Goal: Task Accomplishment & Management: Manage account settings

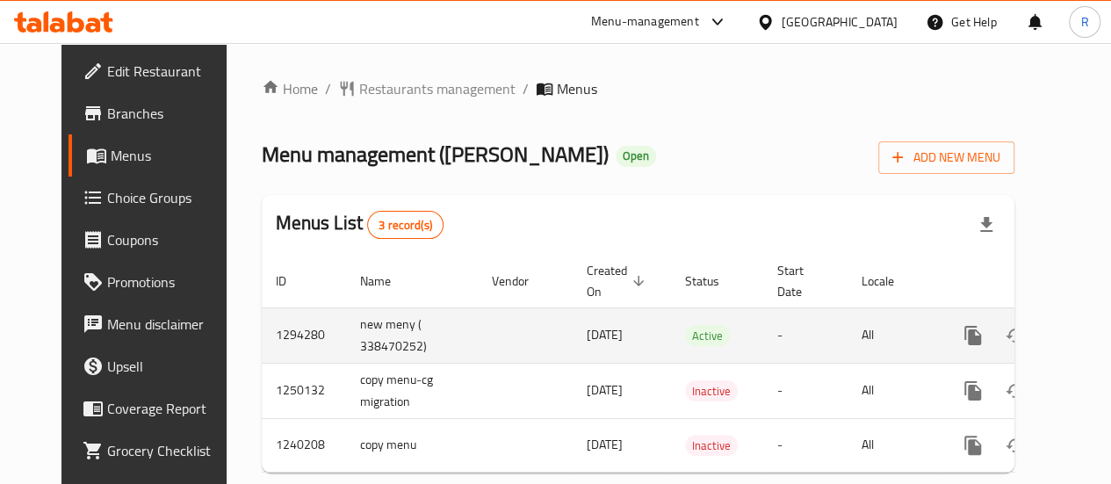
click at [1092, 336] on icon "enhanced table" at bounding box center [1100, 336] width 16 height 16
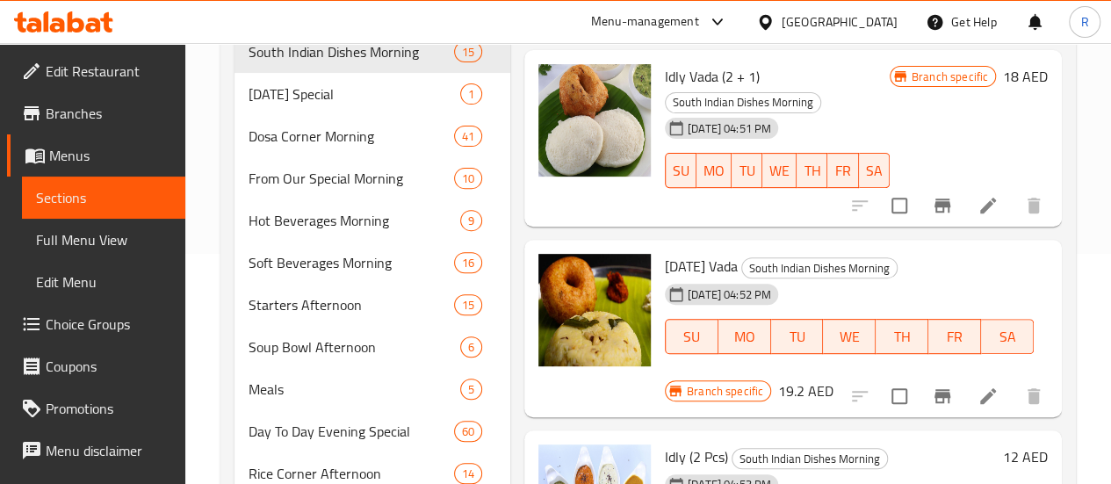
scroll to position [196, 0]
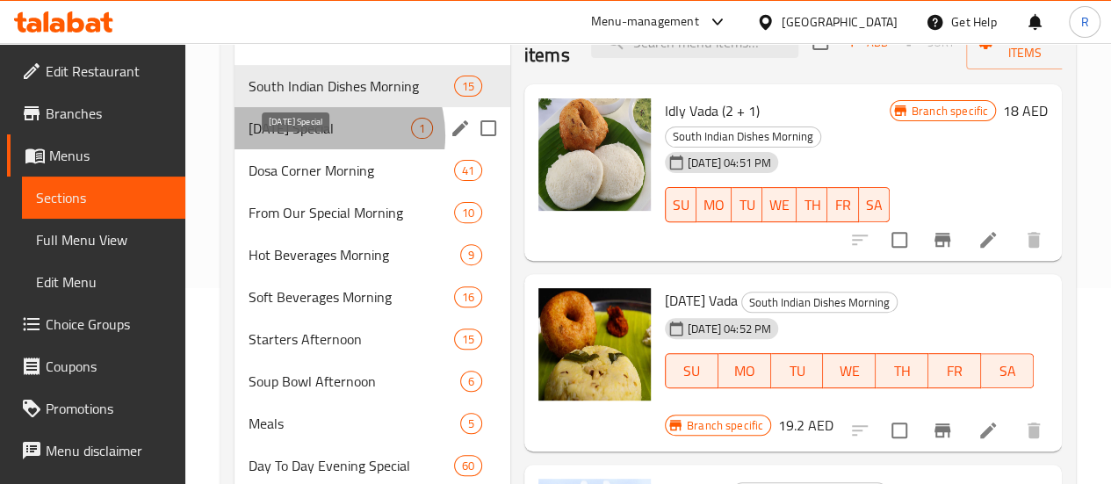
click at [323, 139] on span "[DATE] Special" at bounding box center [330, 128] width 162 height 21
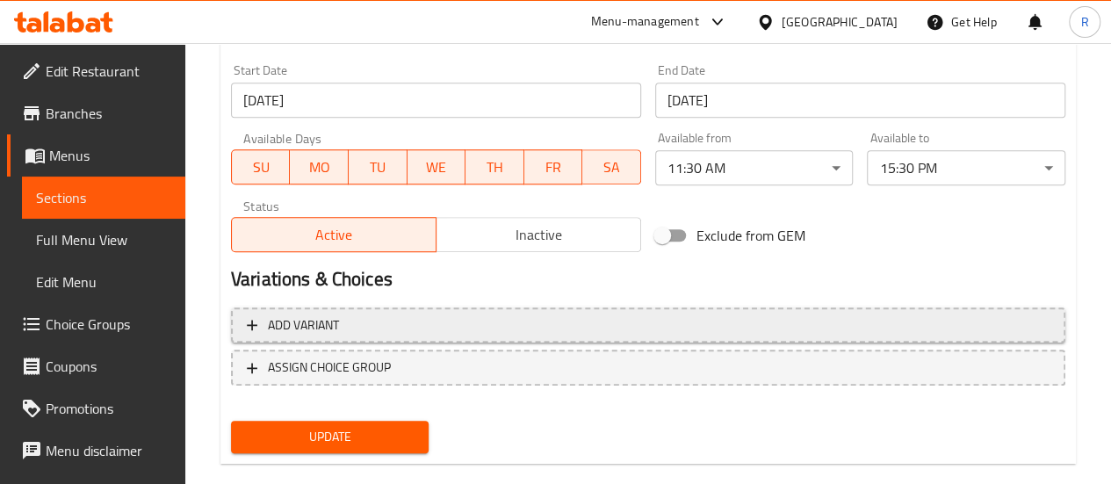
scroll to position [726, 0]
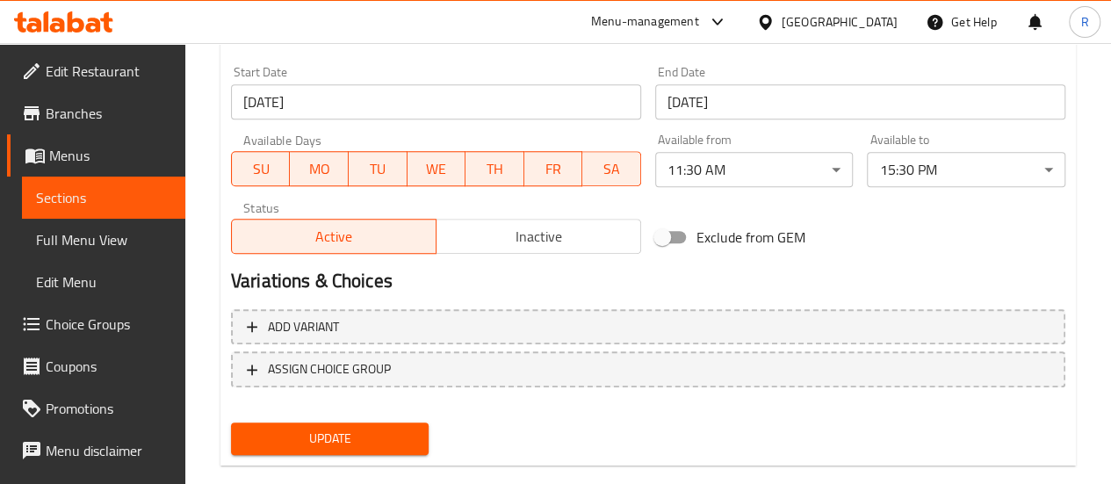
click at [570, 234] on span "Inactive" at bounding box center [538, 236] width 191 height 25
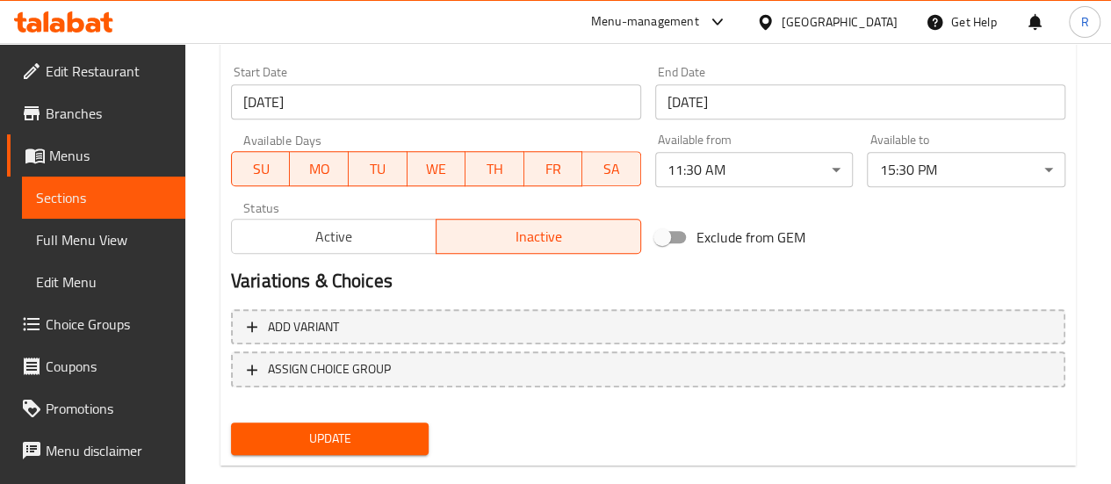
click at [371, 443] on span "Update" at bounding box center [330, 439] width 170 height 22
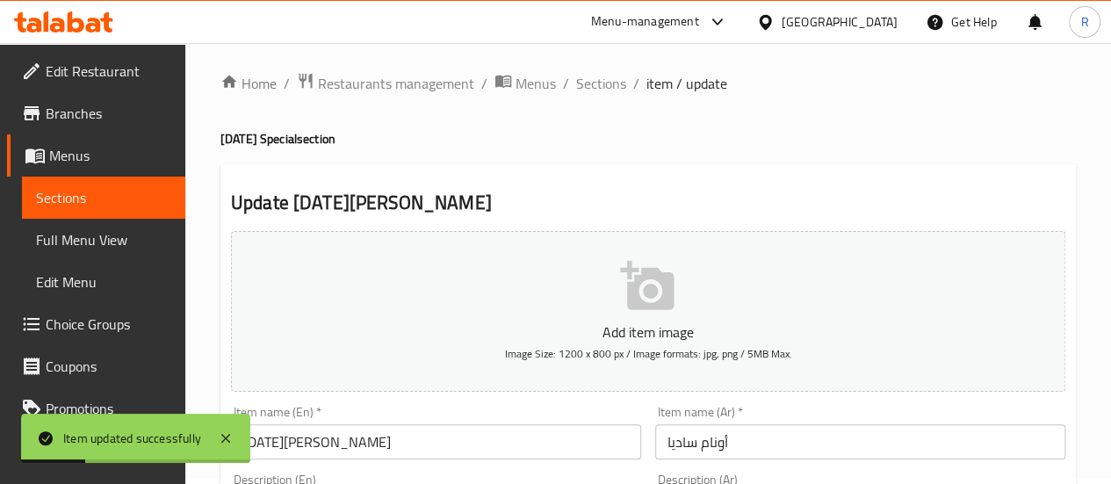
scroll to position [4, 0]
click at [536, 82] on span "Menus" at bounding box center [536, 85] width 40 height 21
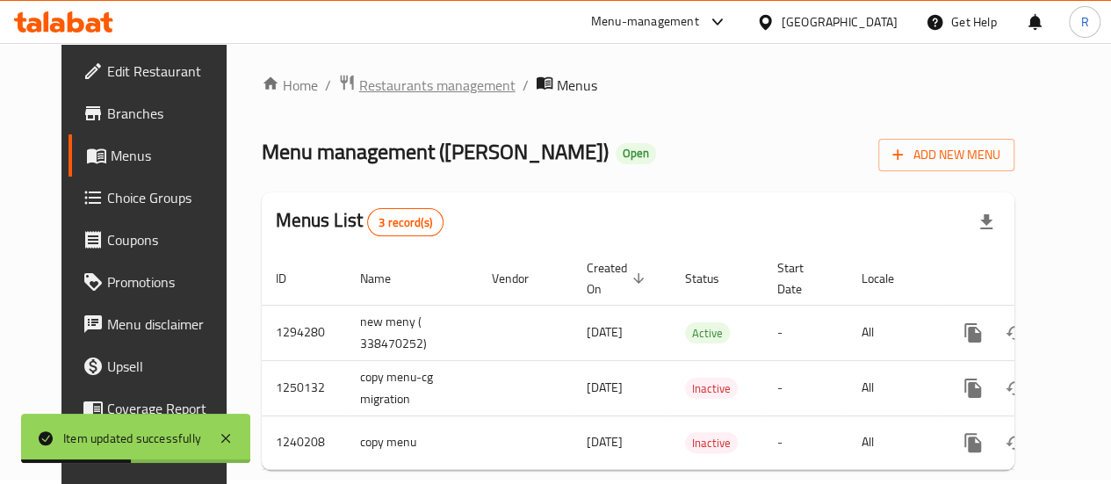
click at [407, 90] on span "Restaurants management" at bounding box center [437, 85] width 156 height 21
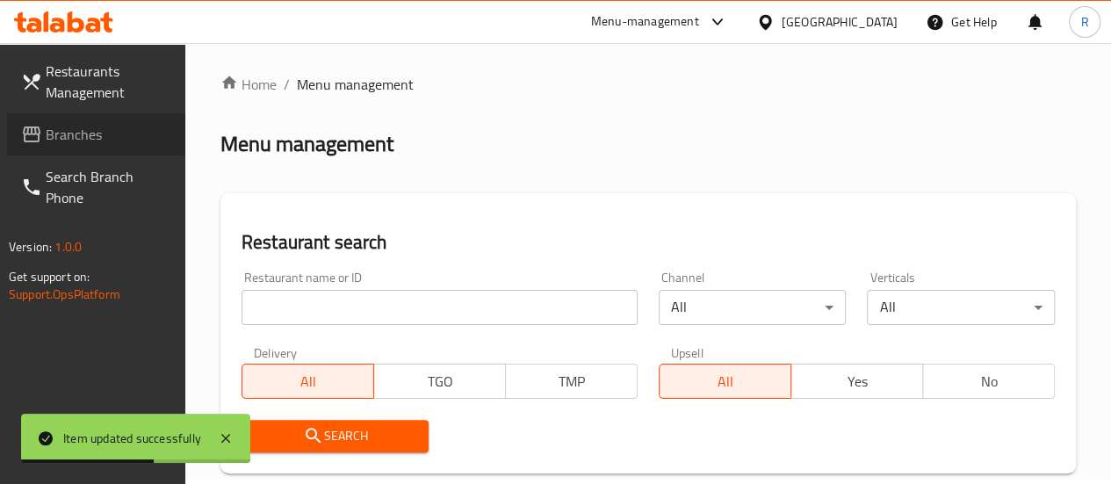
click at [77, 140] on span "Branches" at bounding box center [109, 134] width 126 height 21
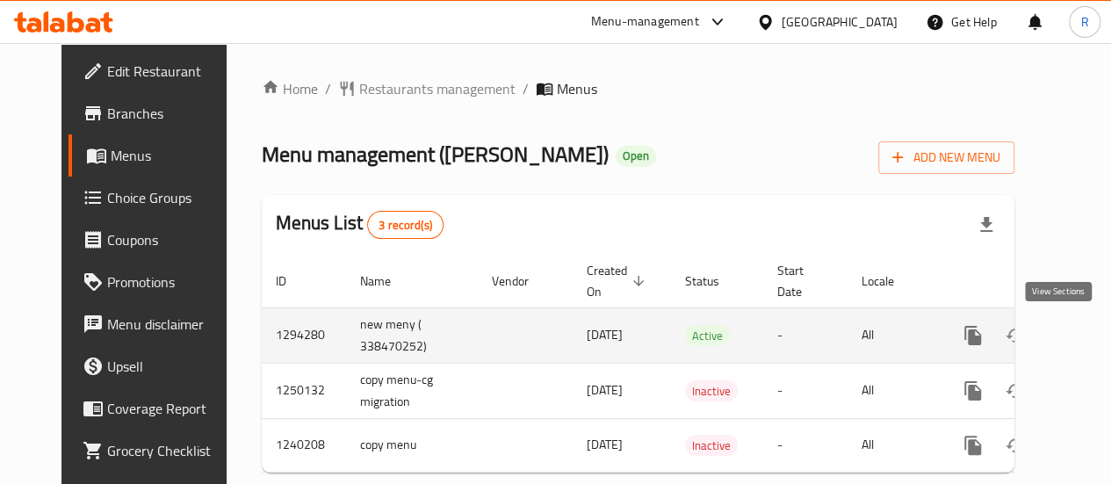
click at [1089, 329] on icon "enhanced table" at bounding box center [1099, 335] width 21 height 21
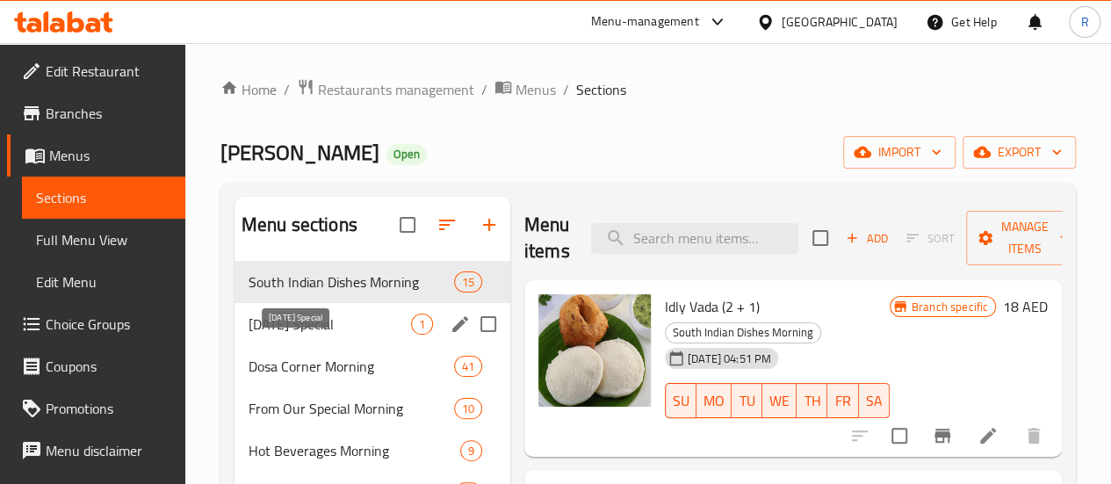
click at [306, 335] on span "[DATE] Special" at bounding box center [330, 324] width 162 height 21
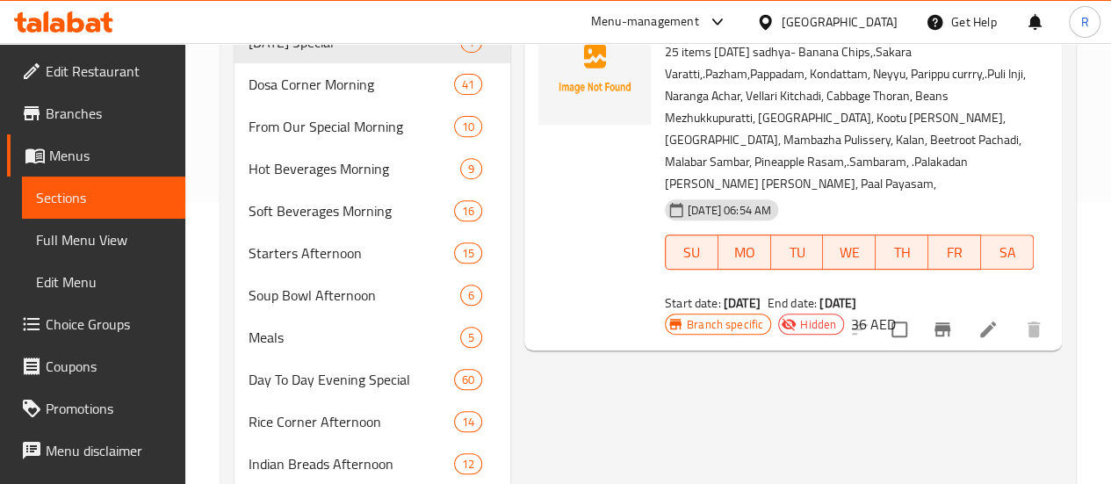
scroll to position [284, 0]
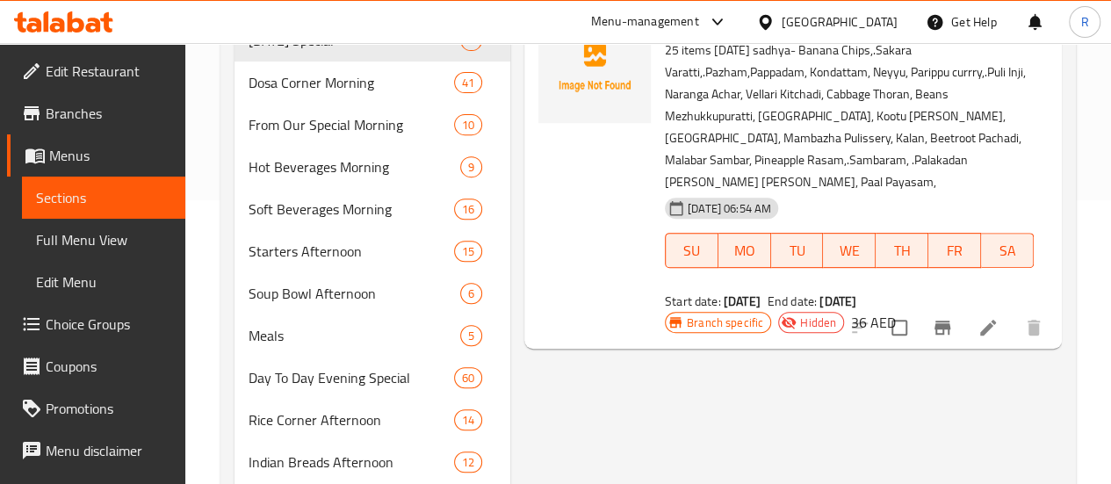
click at [991, 338] on icon at bounding box center [987, 327] width 21 height 21
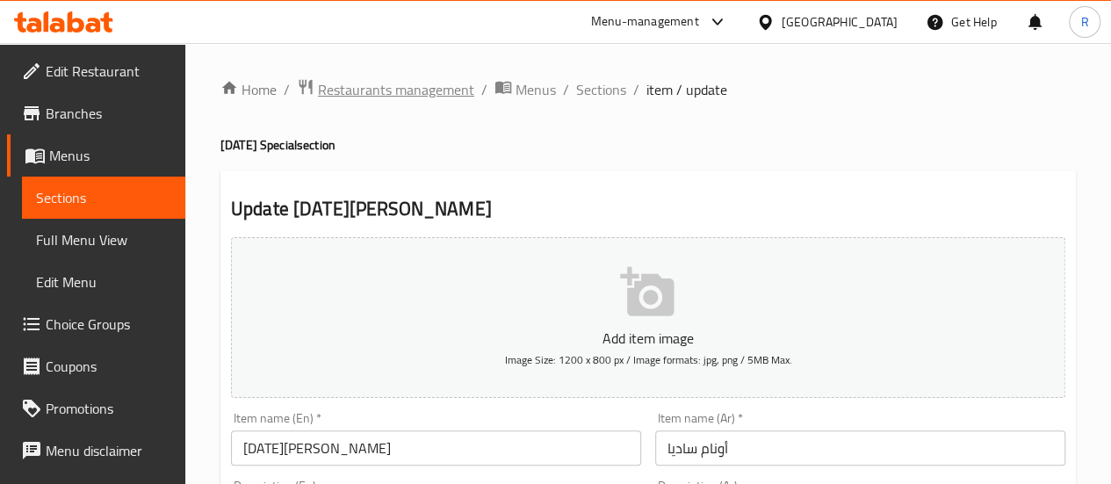
click at [436, 96] on span "Restaurants management" at bounding box center [396, 89] width 156 height 21
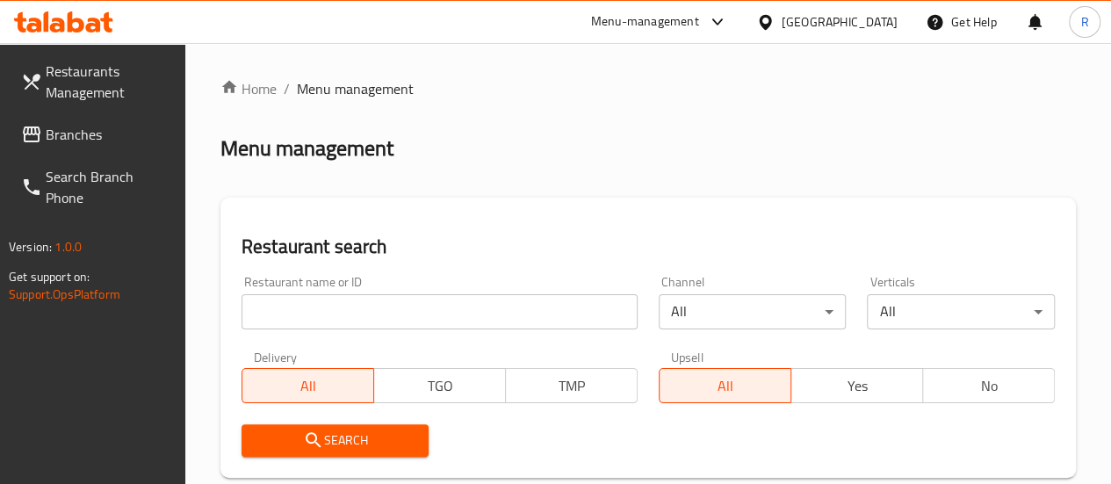
click at [74, 131] on span "Branches" at bounding box center [109, 134] width 126 height 21
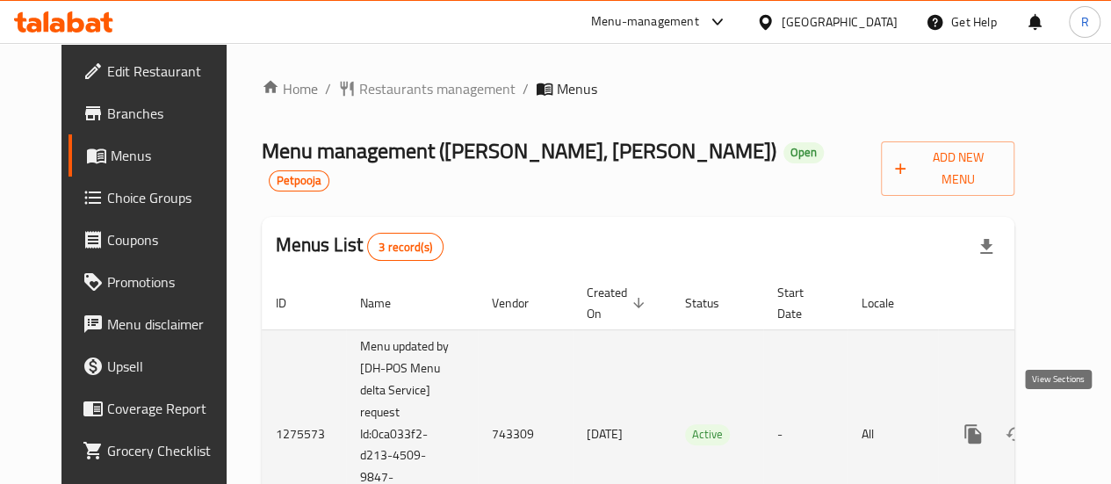
click at [1089, 423] on icon "enhanced table" at bounding box center [1099, 433] width 21 height 21
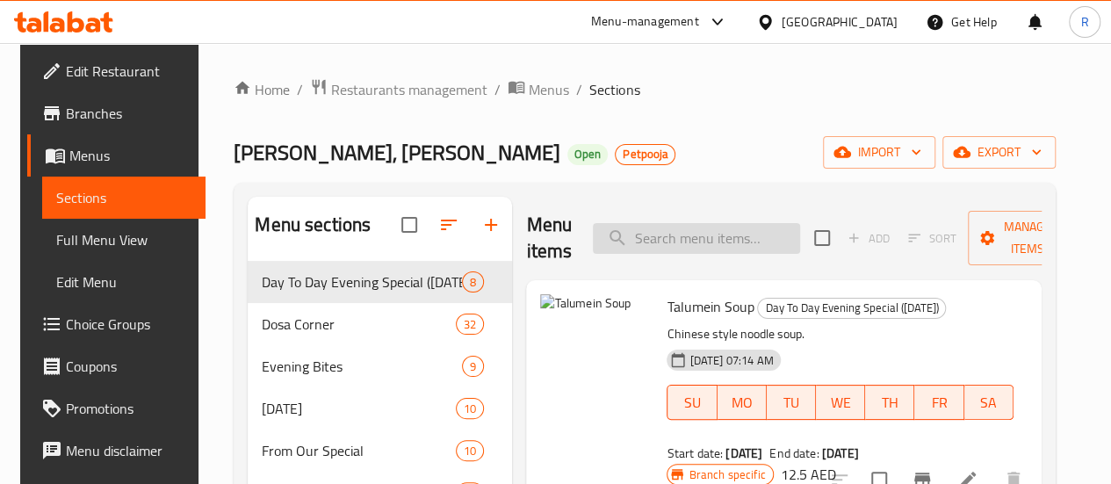
click at [633, 240] on input "search" at bounding box center [696, 238] width 207 height 31
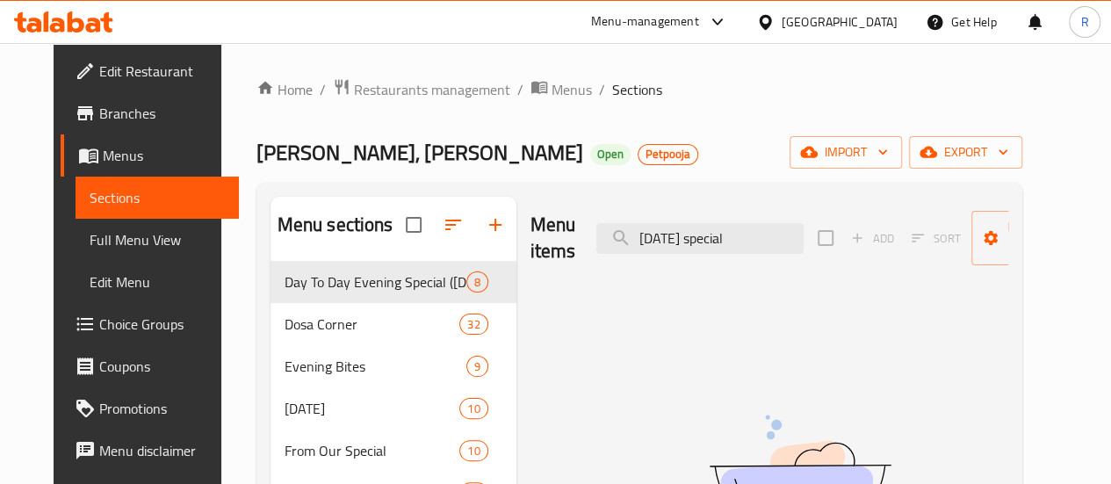
type input "onam special"
click at [404, 95] on span "Restaurants management" at bounding box center [432, 89] width 156 height 21
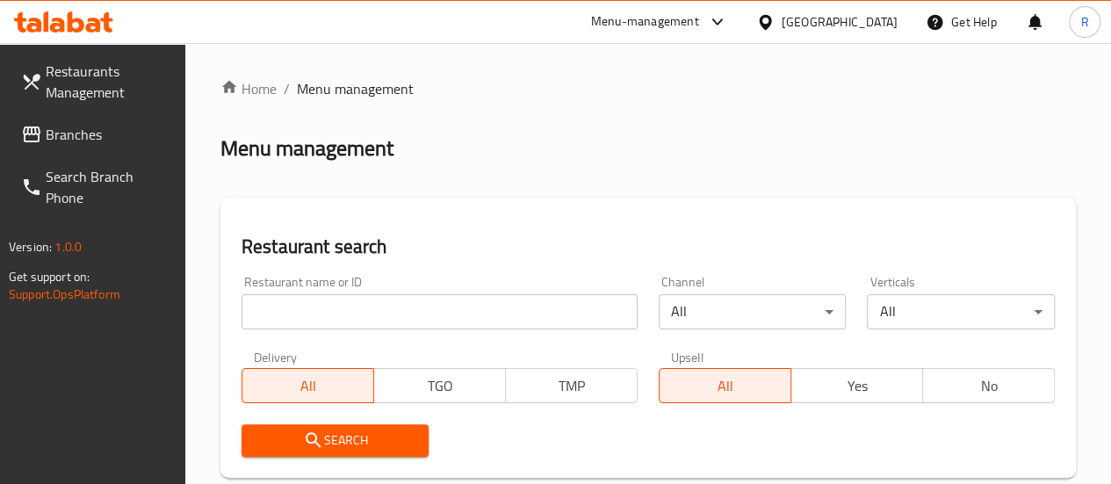
click at [97, 131] on span "Branches" at bounding box center [109, 134] width 126 height 21
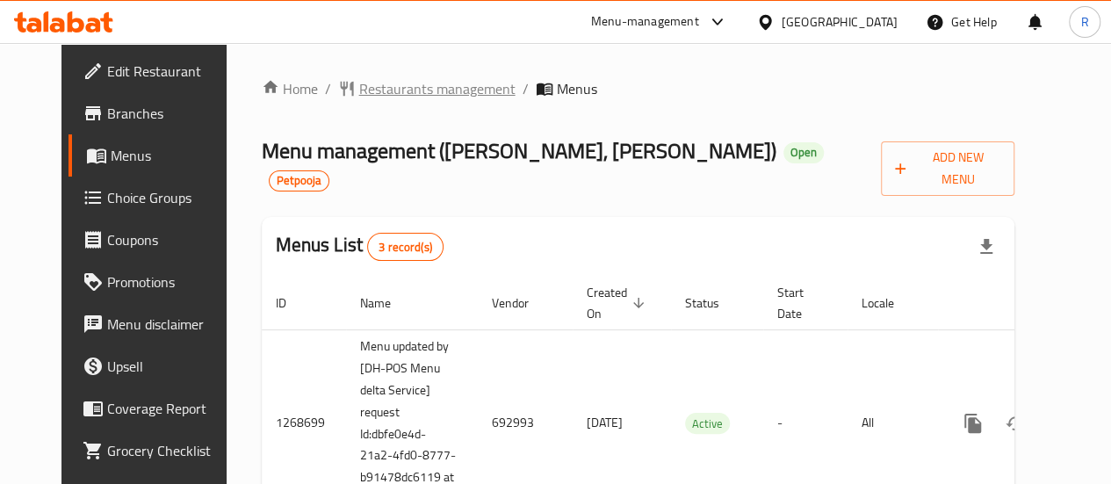
click at [359, 86] on span "Restaurants management" at bounding box center [437, 88] width 156 height 21
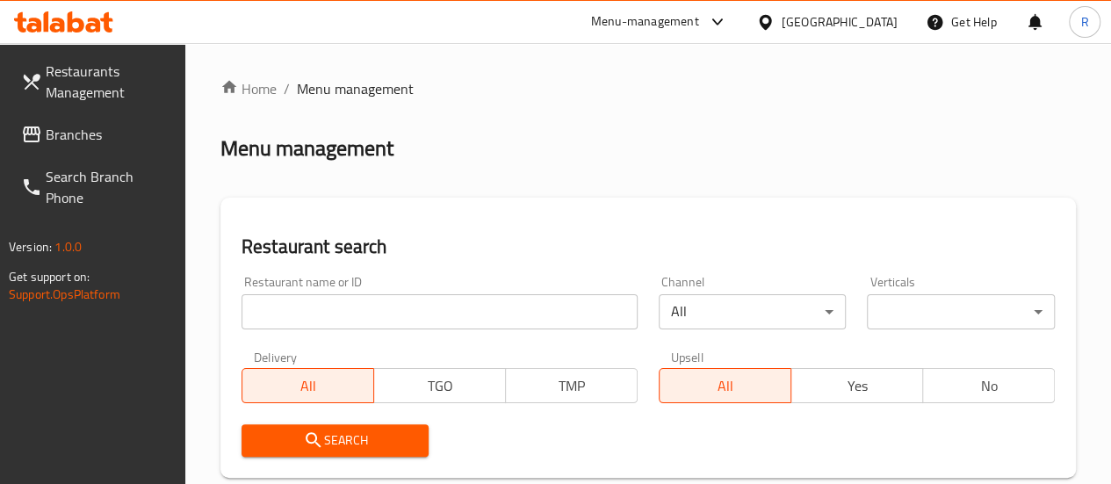
drag, startPoint x: 75, startPoint y: 134, endPoint x: 90, endPoint y: 131, distance: 16.2
click at [76, 133] on span "Branches" at bounding box center [109, 134] width 126 height 21
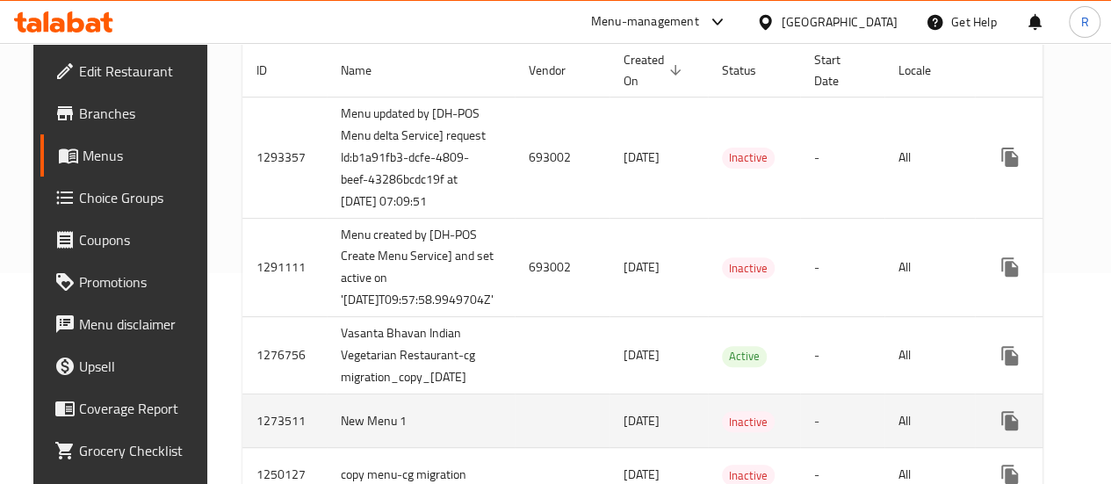
scroll to position [220, 0]
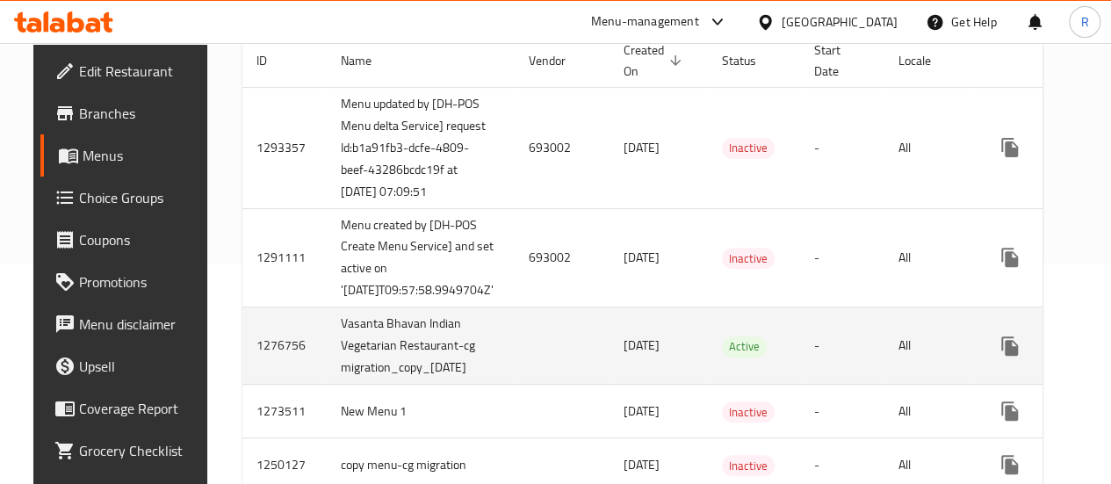
click at [975, 343] on td "enhanced table" at bounding box center [1073, 345] width 197 height 77
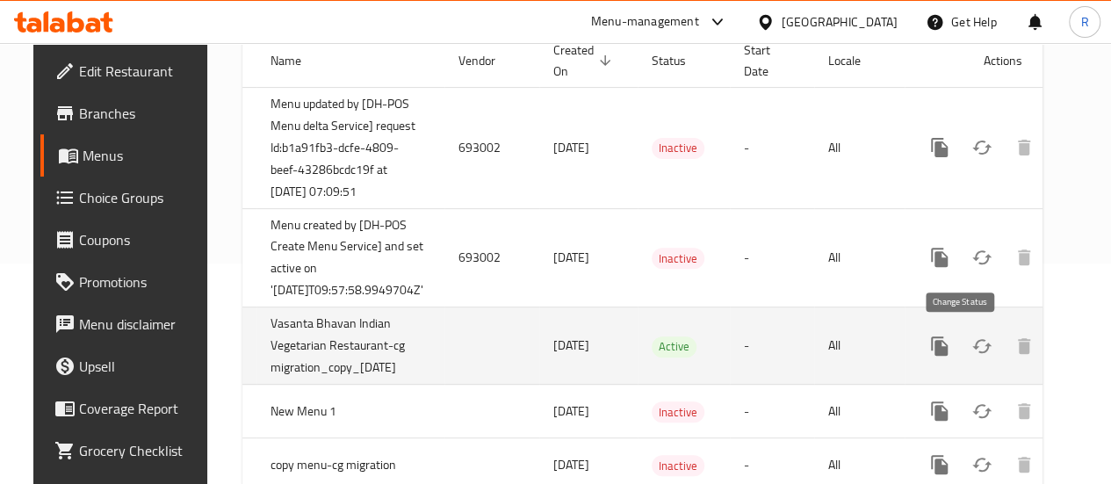
scroll to position [0, 75]
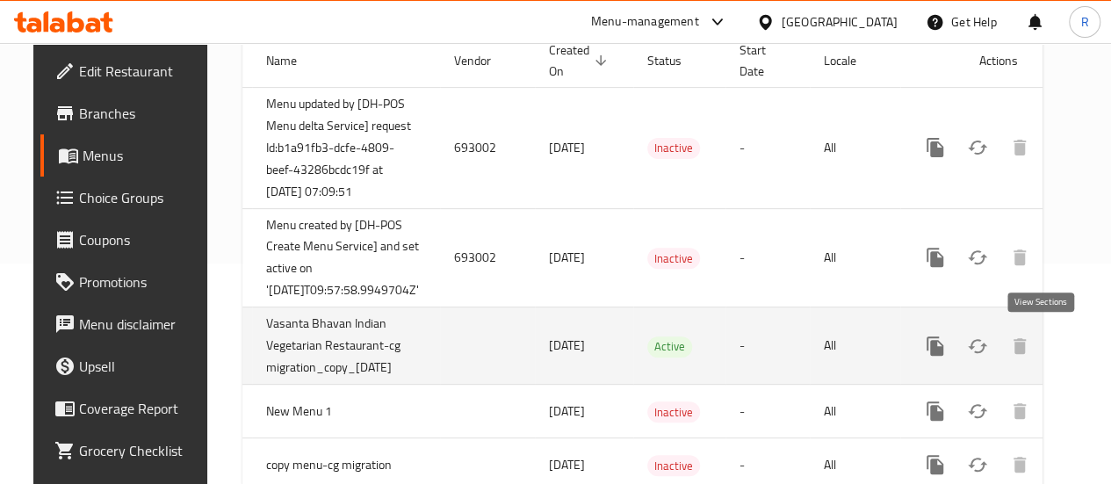
click at [1051, 336] on icon "enhanced table" at bounding box center [1061, 345] width 21 height 21
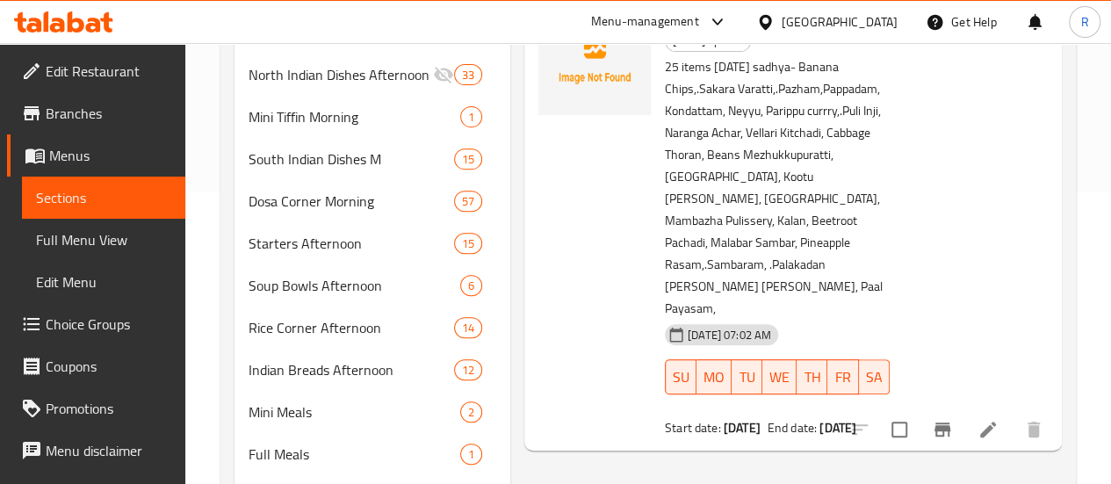
scroll to position [293, 0]
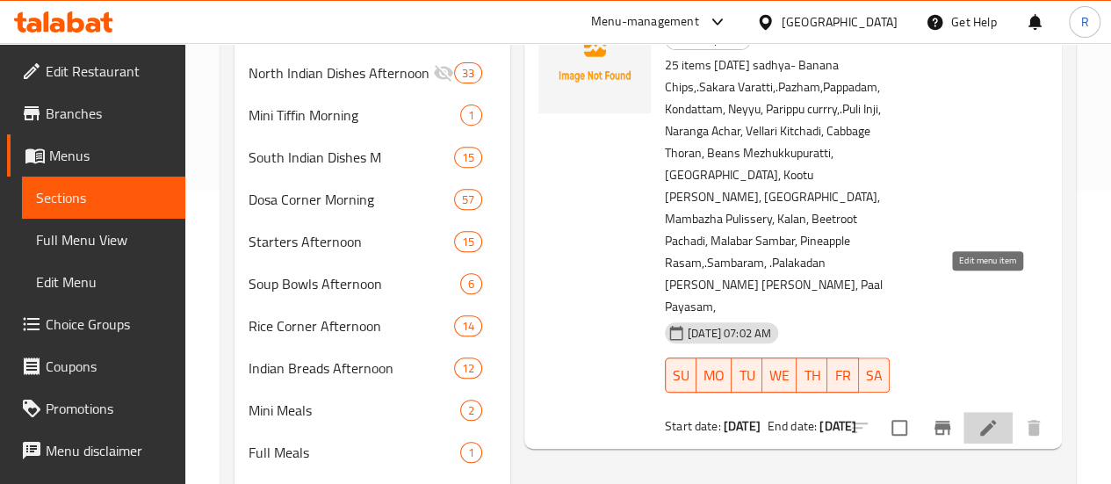
click at [982, 417] on icon at bounding box center [987, 427] width 21 height 21
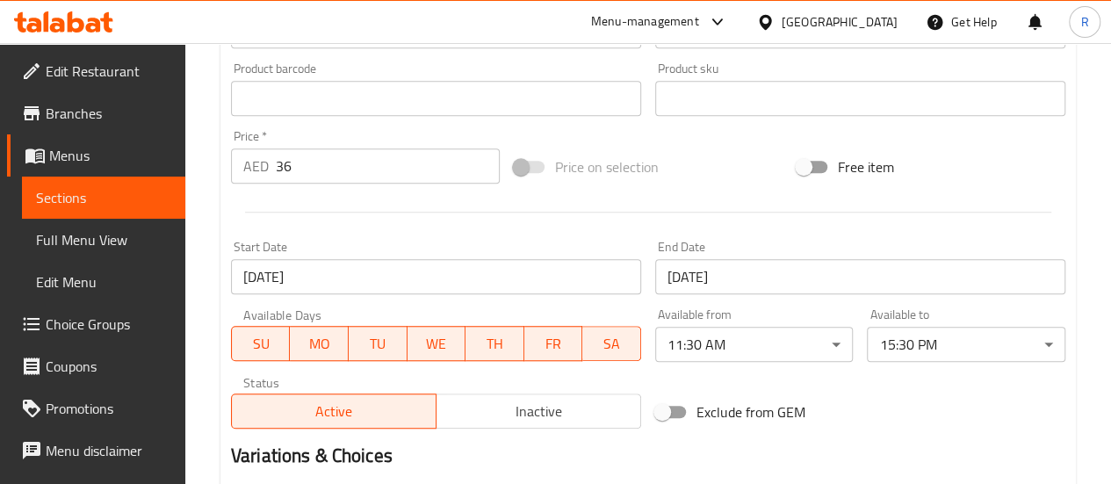
scroll to position [756, 0]
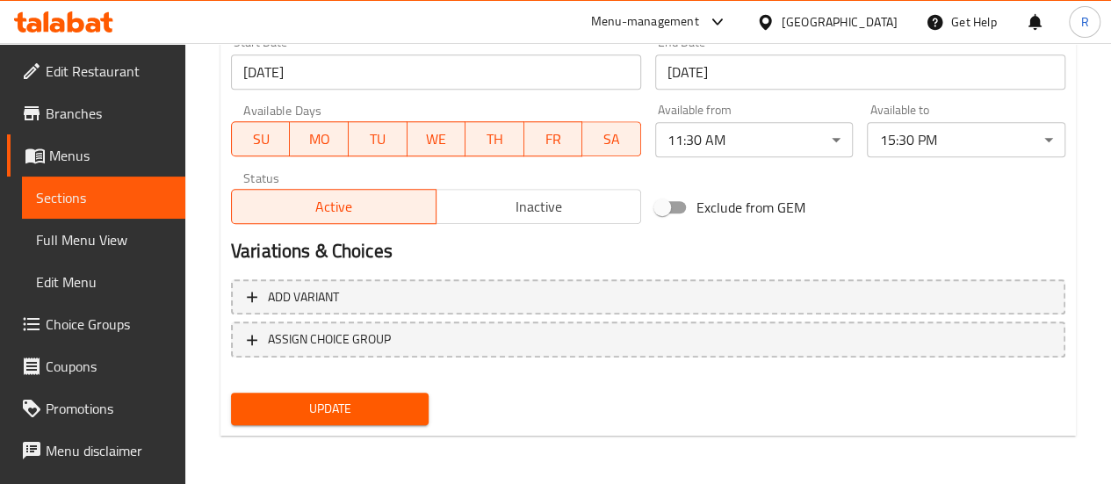
click at [557, 199] on span "Inactive" at bounding box center [538, 206] width 191 height 25
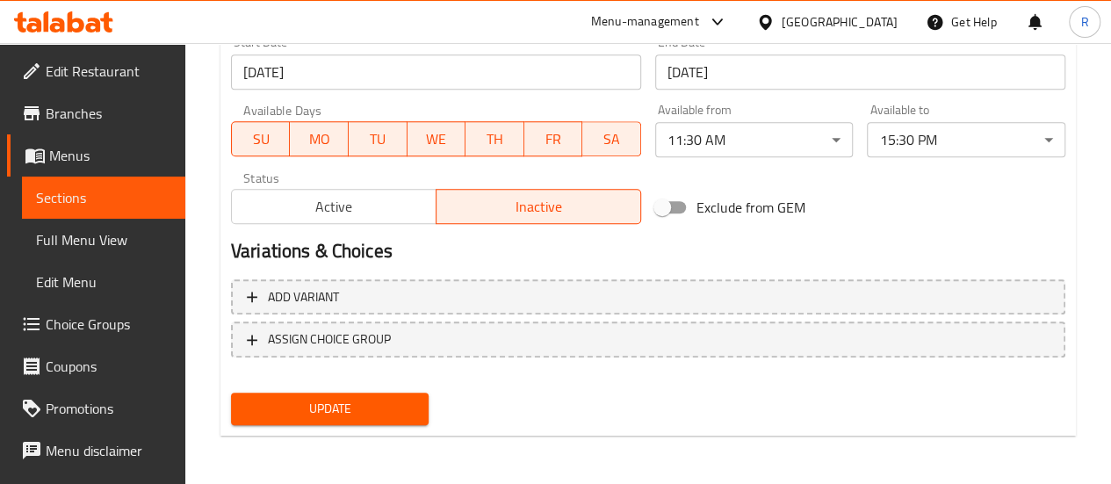
click at [369, 400] on span "Update" at bounding box center [330, 409] width 170 height 22
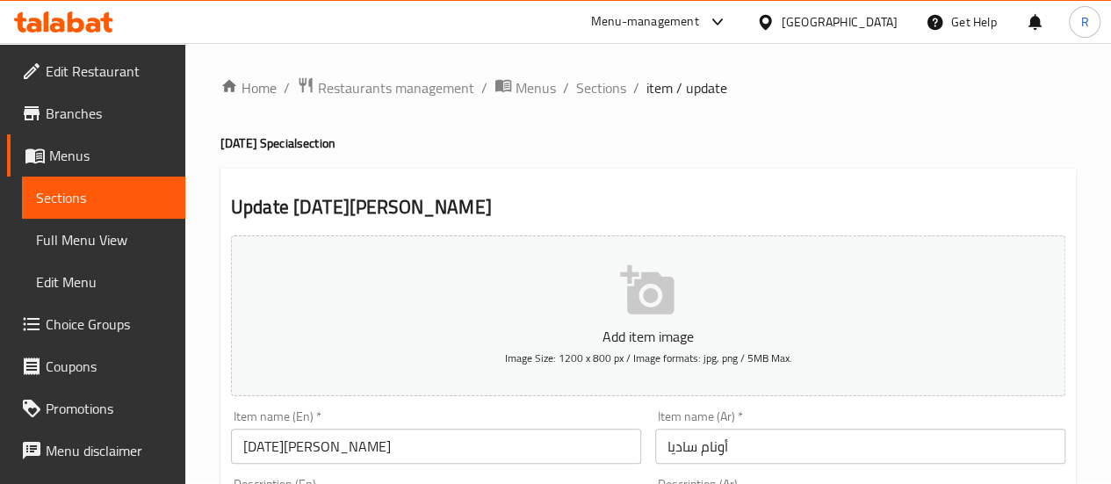
scroll to position [0, 0]
click at [537, 90] on span "Menus" at bounding box center [536, 89] width 40 height 21
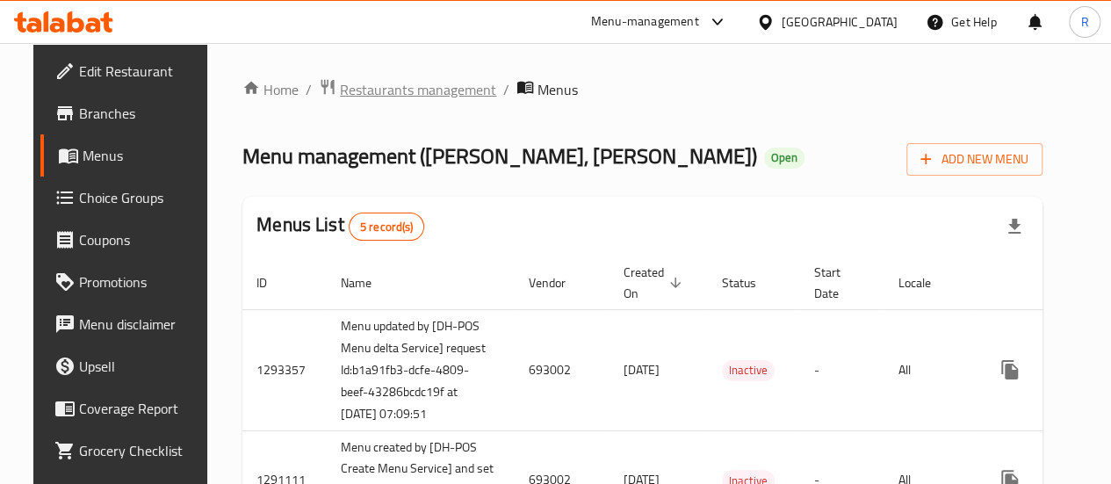
click at [412, 86] on span "Restaurants management" at bounding box center [418, 89] width 156 height 21
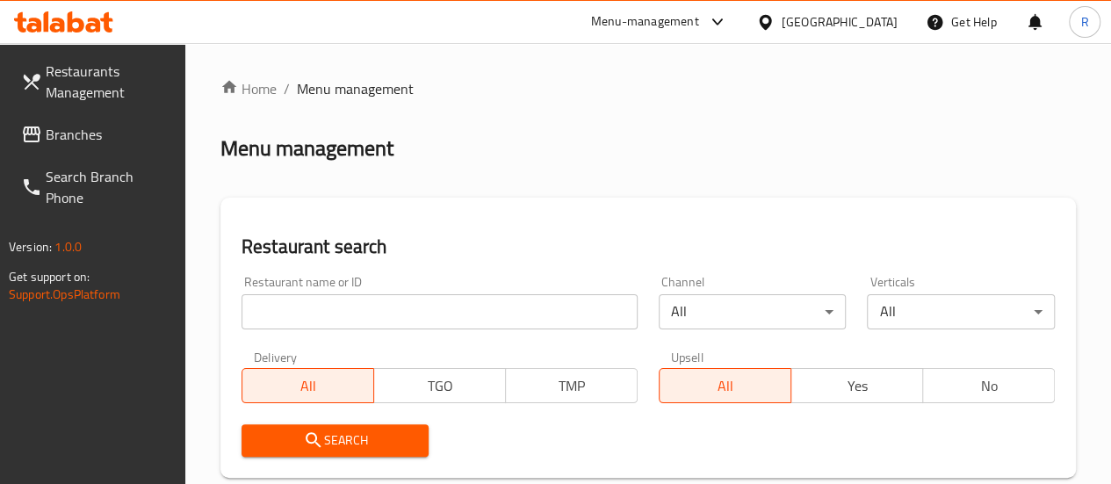
click at [90, 138] on span "Branches" at bounding box center [109, 134] width 126 height 21
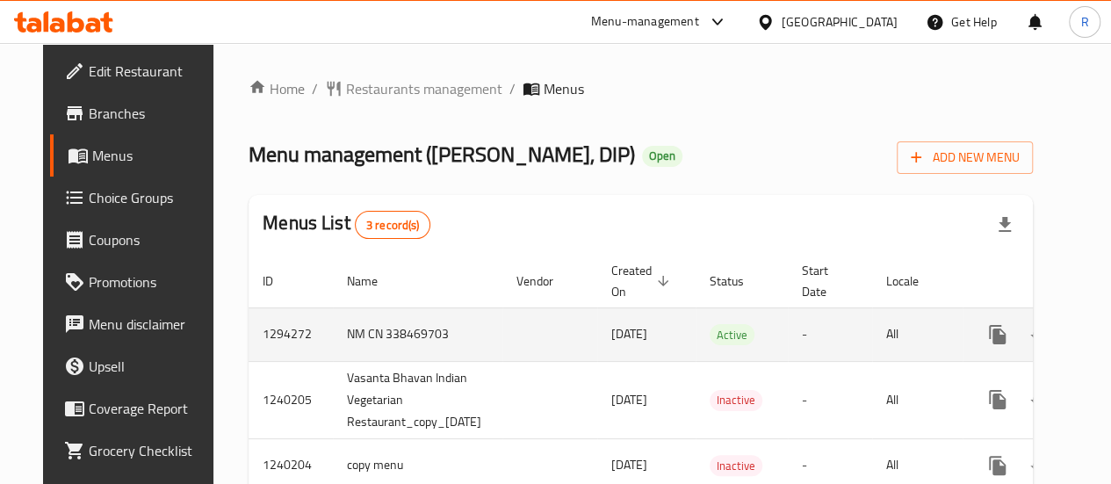
click at [857, 345] on td "-" at bounding box center [830, 334] width 84 height 54
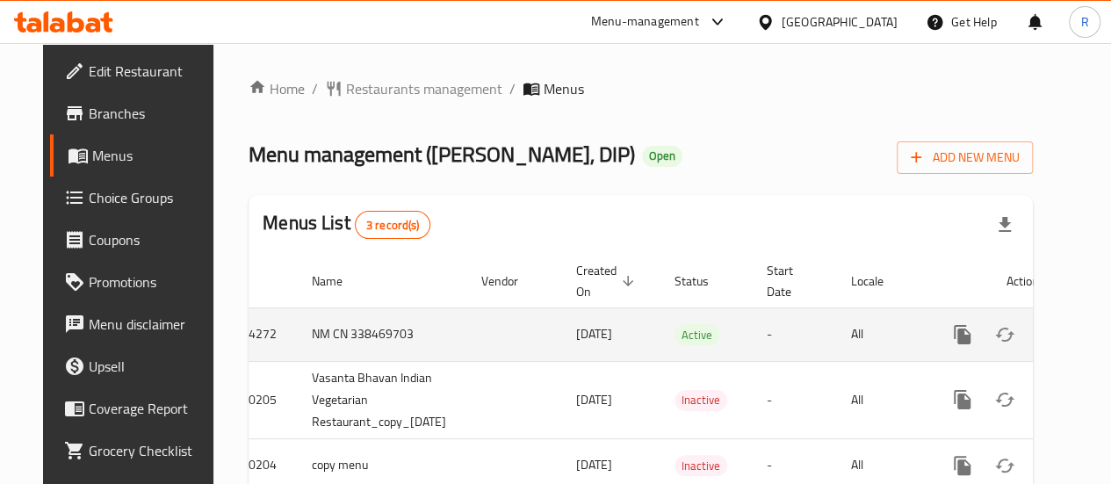
scroll to position [0, 83]
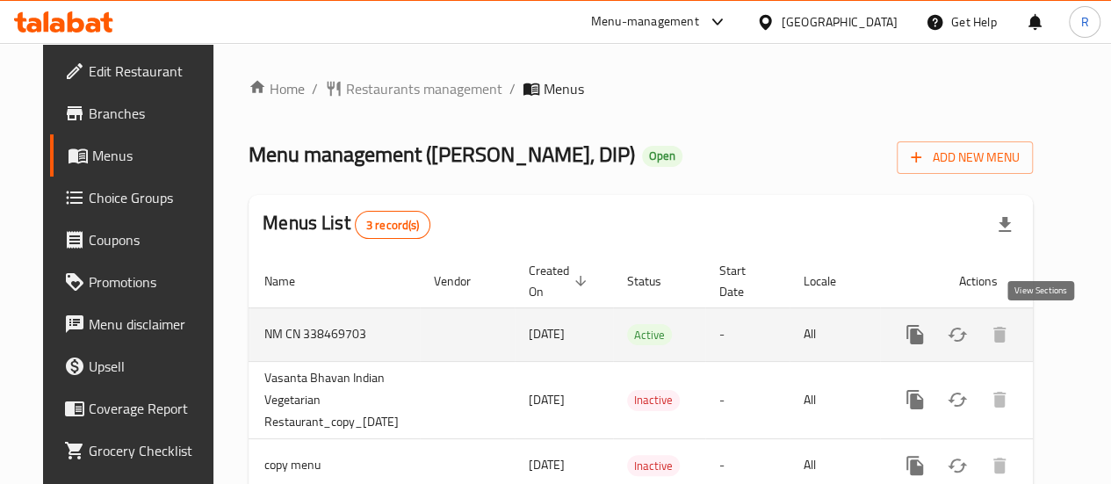
click at [1035, 331] on icon "enhanced table" at bounding box center [1041, 334] width 21 height 21
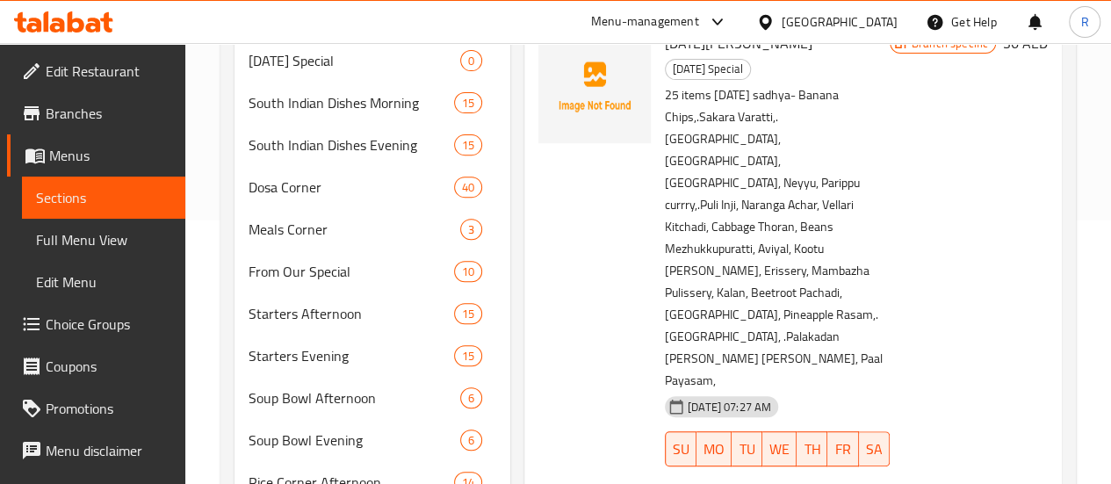
scroll to position [272, 0]
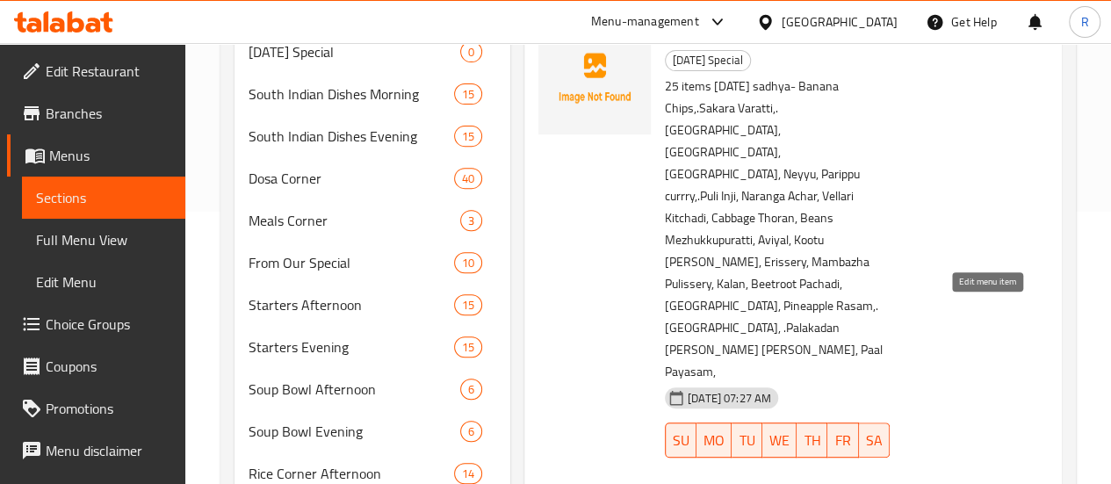
click at [991, 482] on icon at bounding box center [987, 492] width 21 height 21
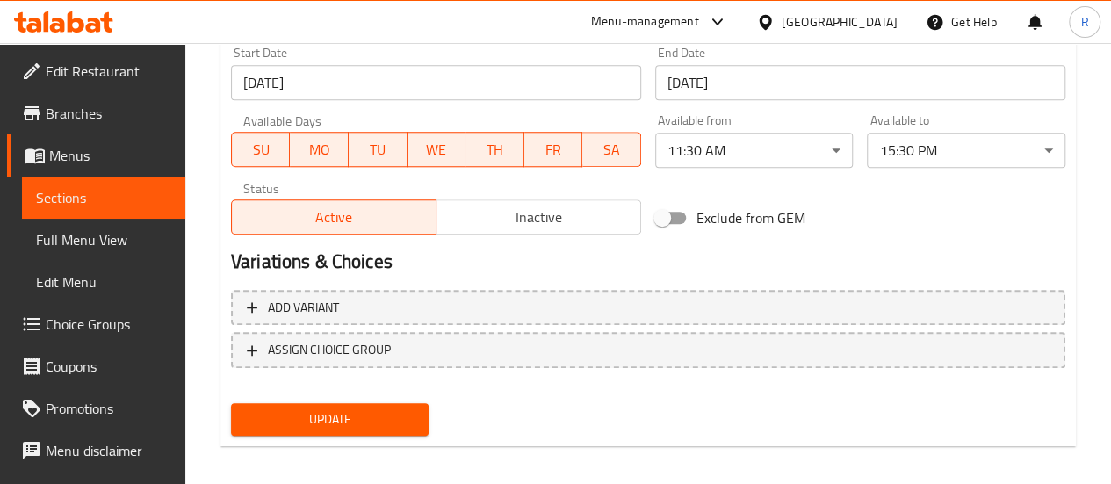
scroll to position [736, 0]
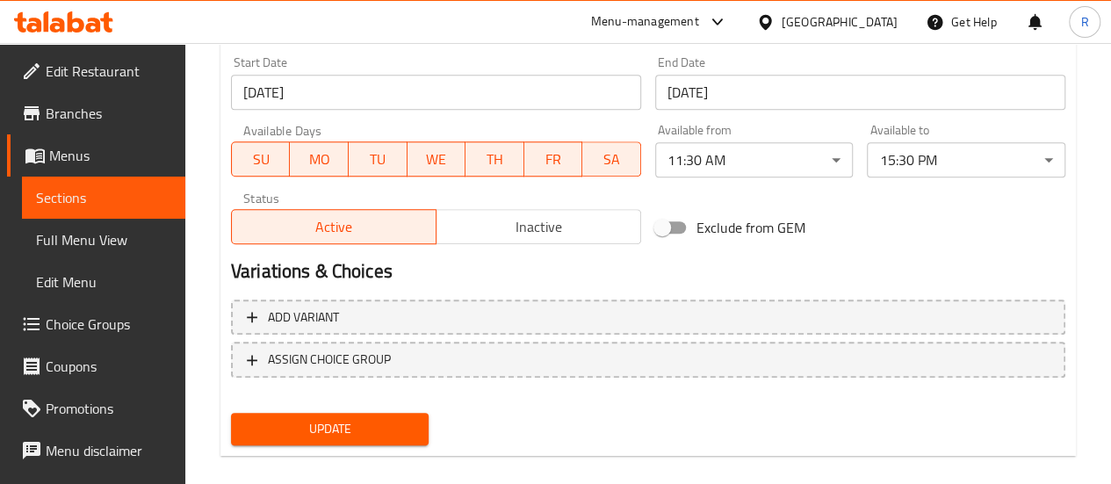
click at [550, 210] on div "Active Inactive" at bounding box center [436, 217] width 410 height 53
click at [554, 222] on span "Inactive" at bounding box center [538, 226] width 191 height 25
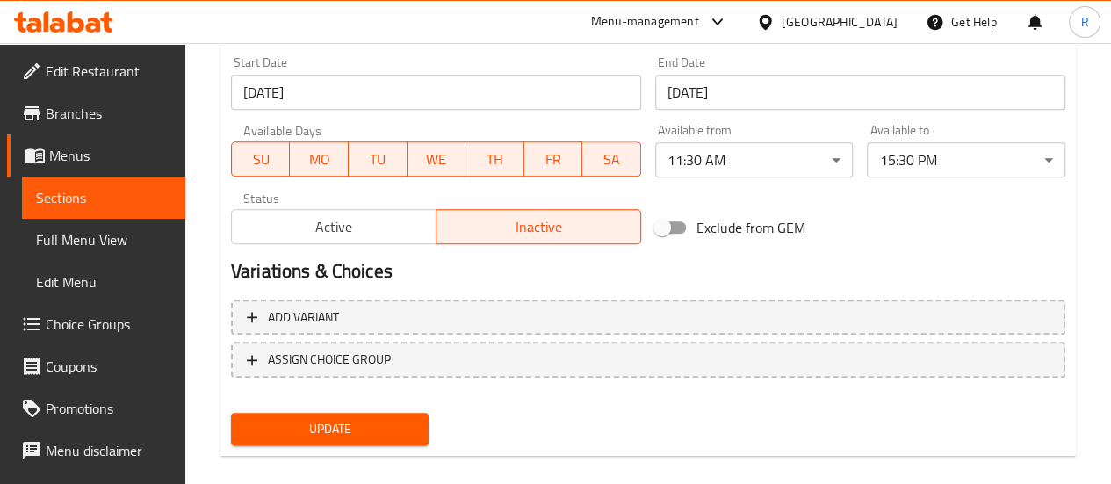
click at [395, 425] on span "Update" at bounding box center [330, 429] width 170 height 22
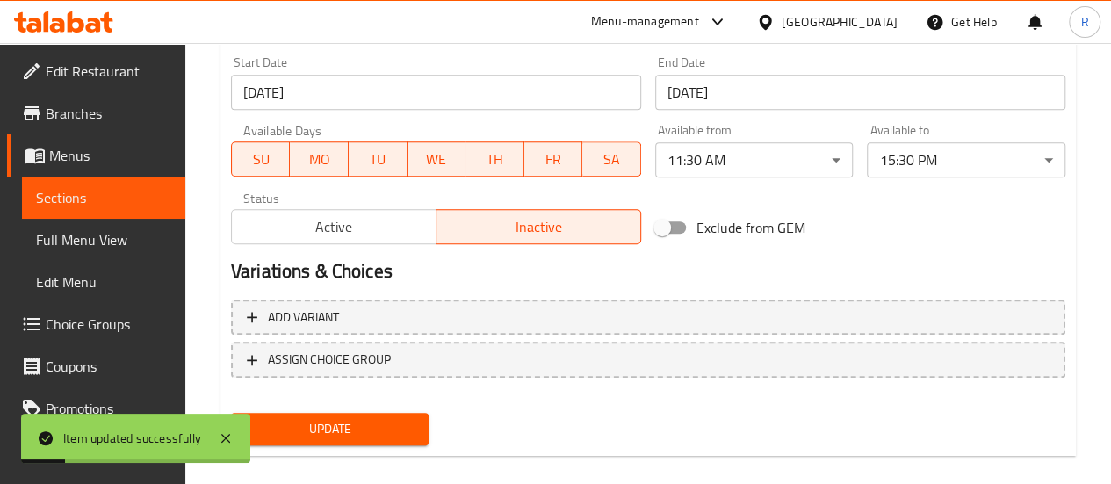
click at [1107, 32] on div "R" at bounding box center [1084, 22] width 53 height 42
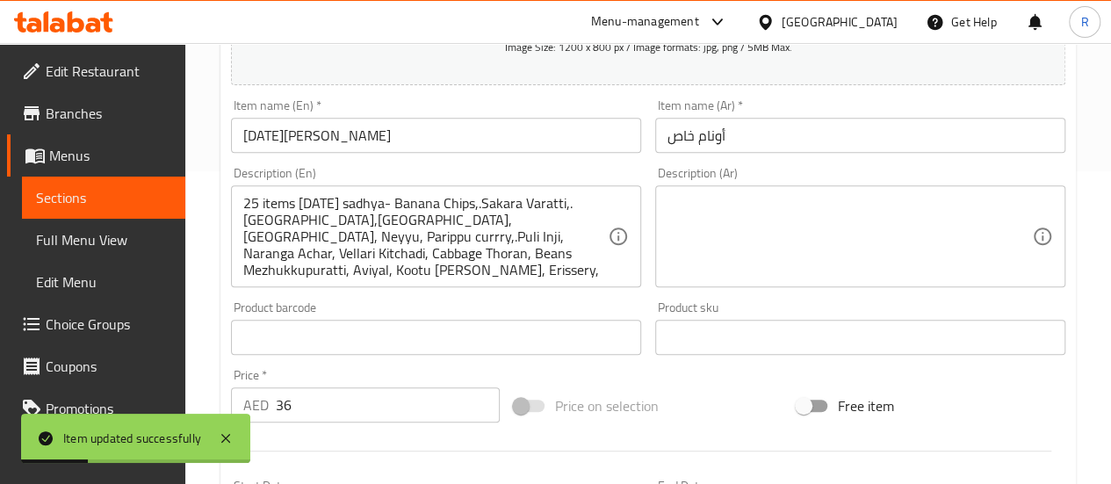
scroll to position [32, 0]
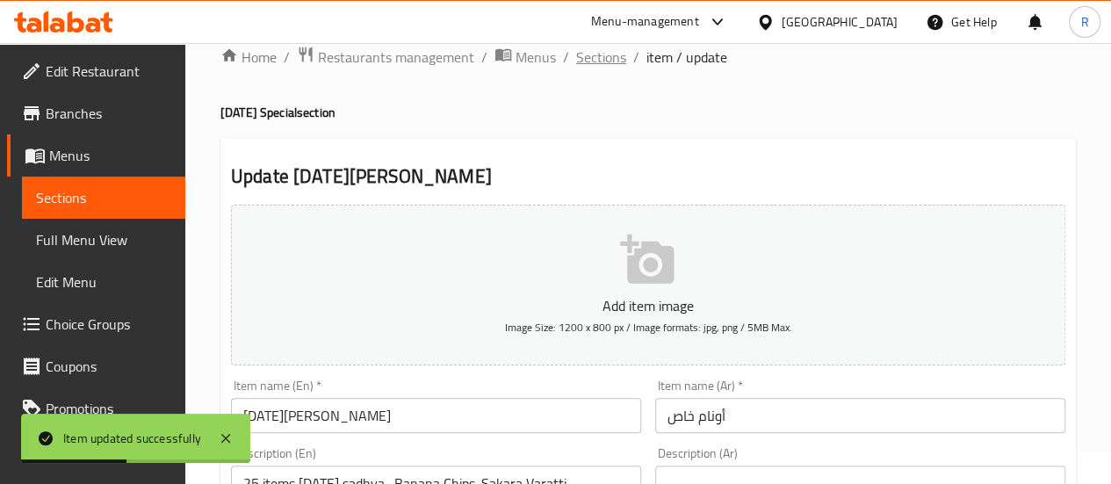
click at [595, 48] on span "Sections" at bounding box center [601, 57] width 50 height 21
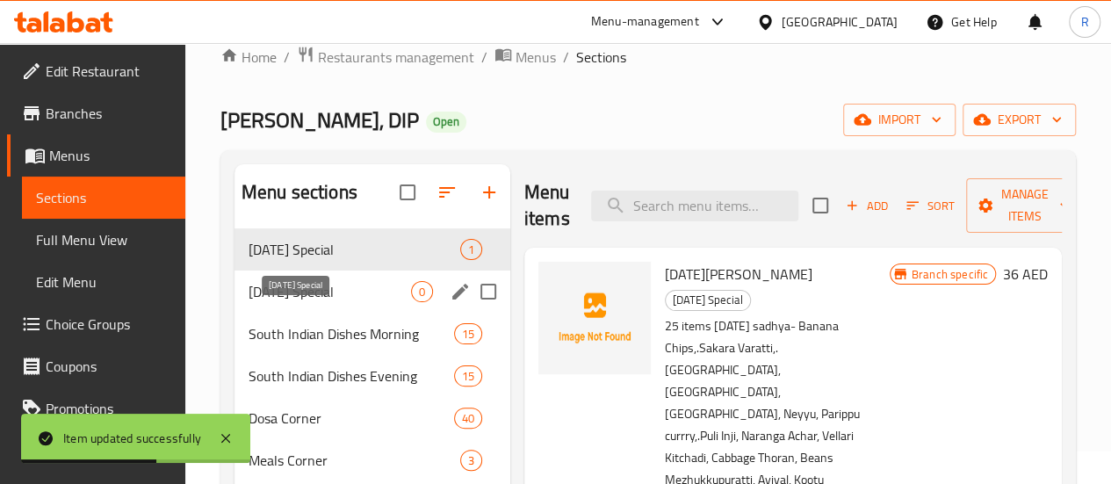
click at [313, 302] on span "[DATE] Special" at bounding box center [330, 291] width 162 height 21
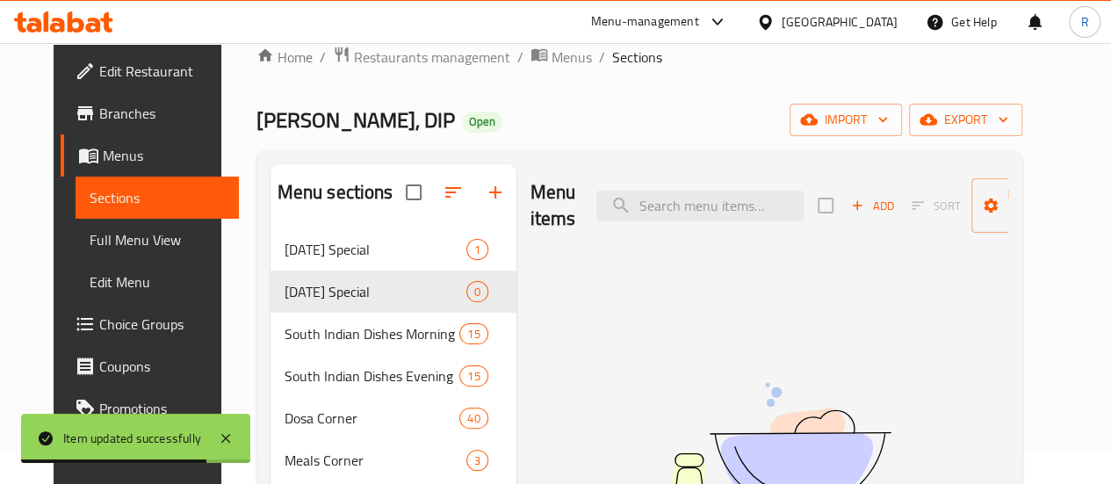
drag, startPoint x: 1108, startPoint y: 161, endPoint x: 1100, endPoint y: 279, distance: 118.9
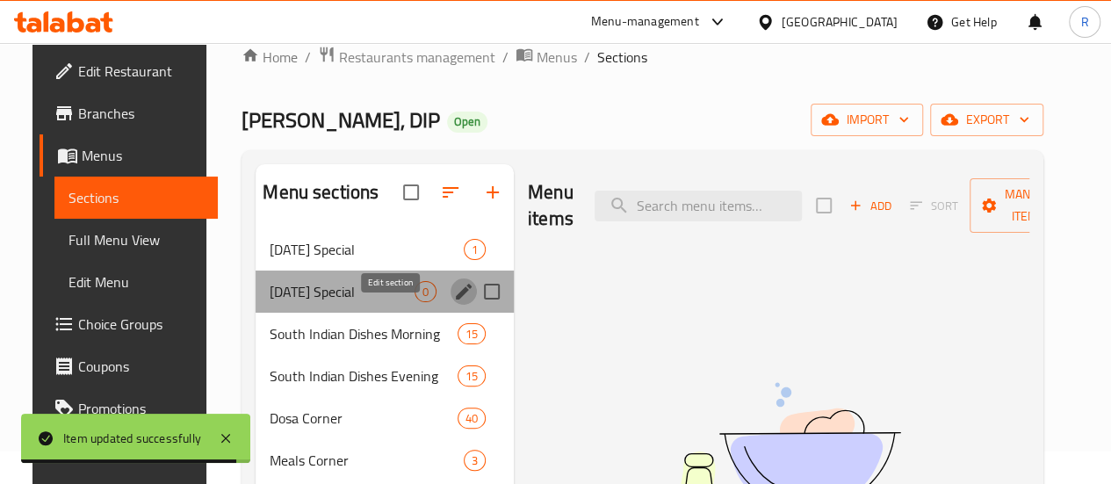
click at [456, 299] on icon "edit" at bounding box center [464, 292] width 16 height 16
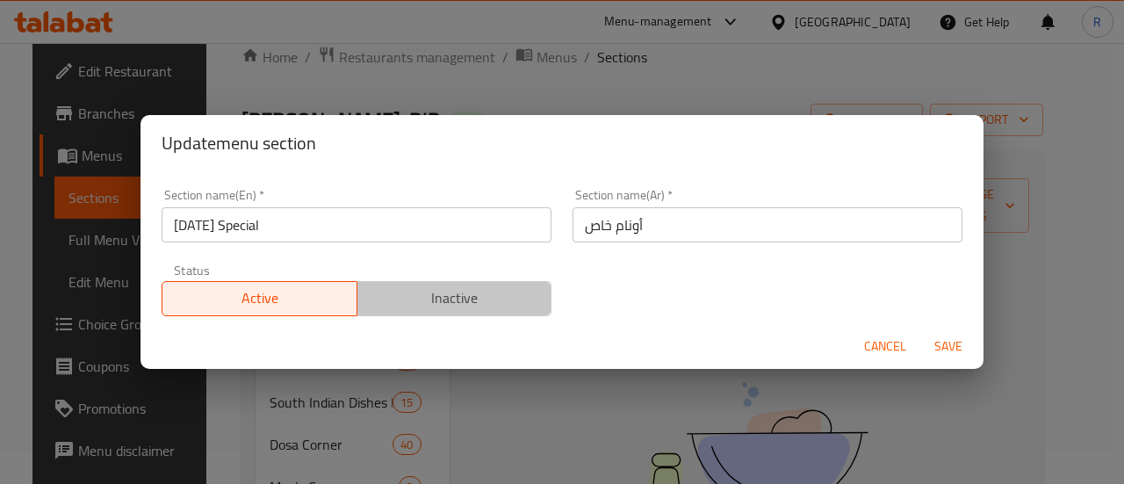
drag, startPoint x: 508, startPoint y: 303, endPoint x: 793, endPoint y: 340, distance: 286.9
click at [512, 303] on span "Inactive" at bounding box center [454, 297] width 181 height 25
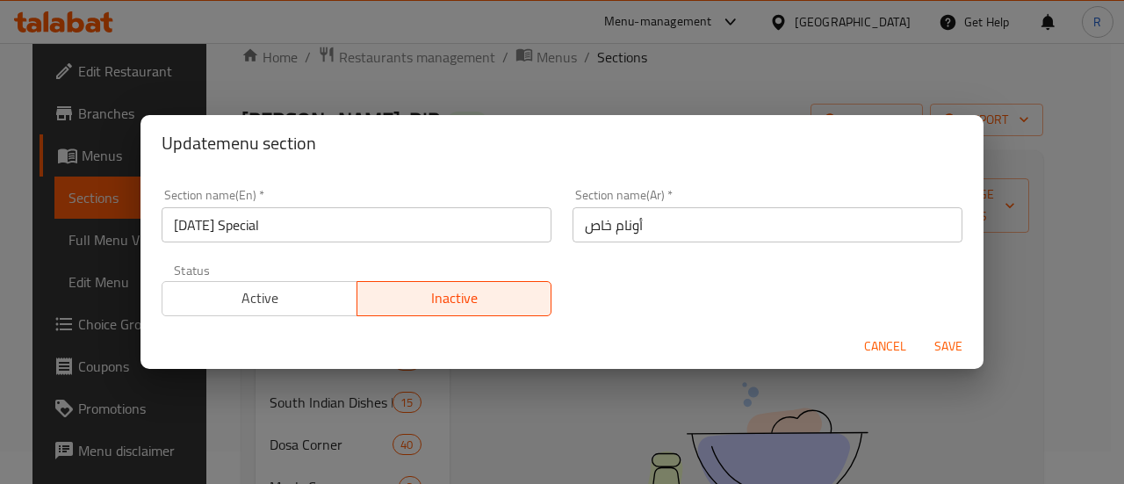
click at [948, 343] on span "Save" at bounding box center [948, 346] width 42 height 22
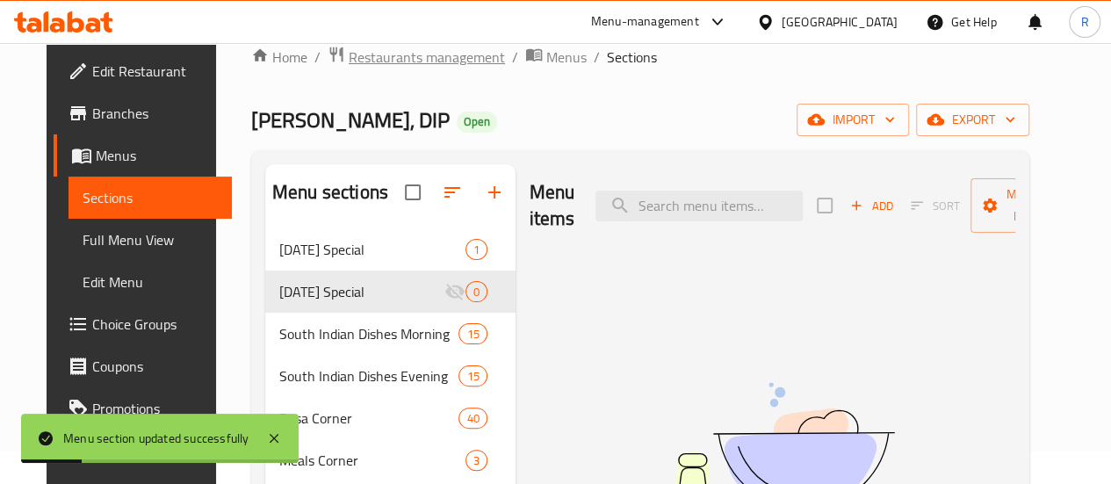
click at [362, 61] on span "Restaurants management" at bounding box center [427, 57] width 156 height 21
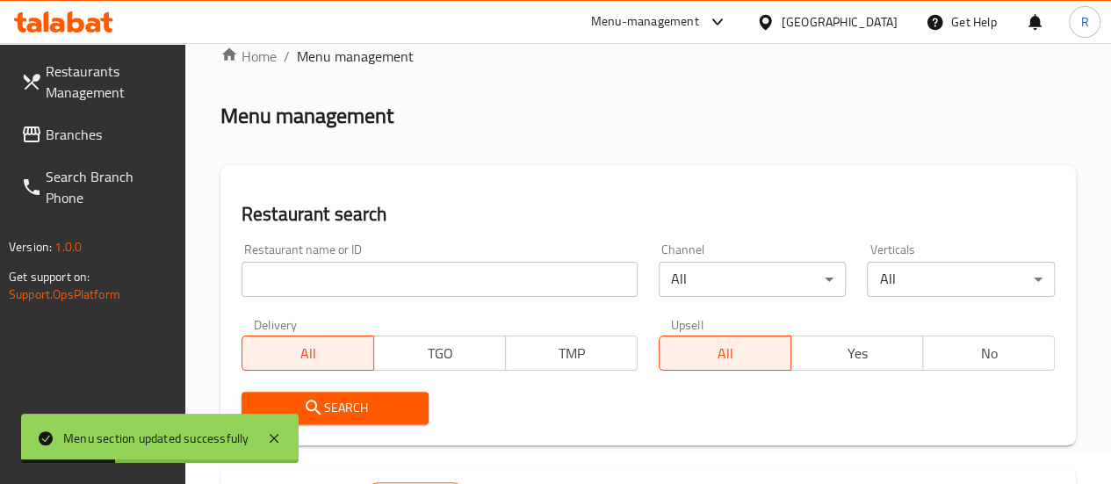
click at [92, 135] on span "Branches" at bounding box center [109, 134] width 126 height 21
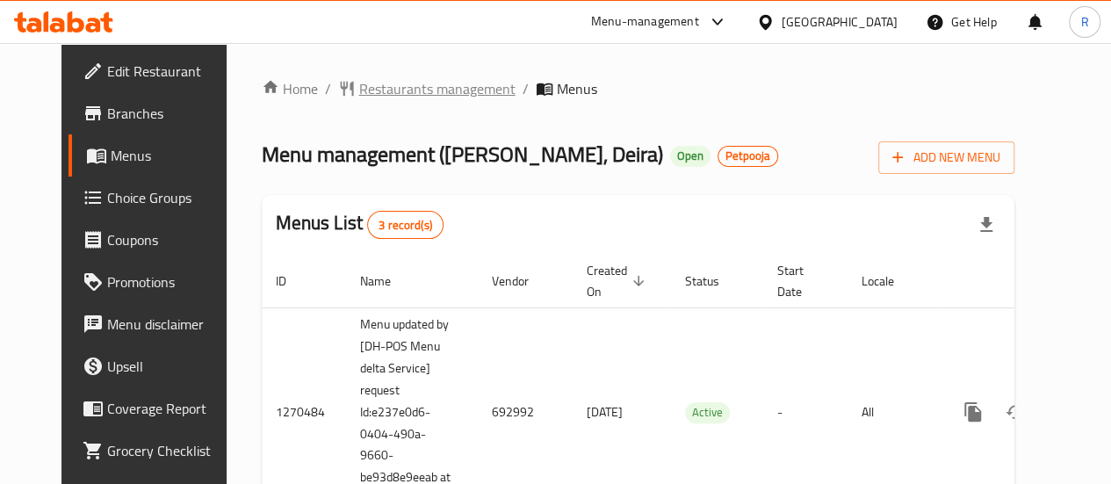
click at [362, 97] on span "Restaurants management" at bounding box center [437, 88] width 156 height 21
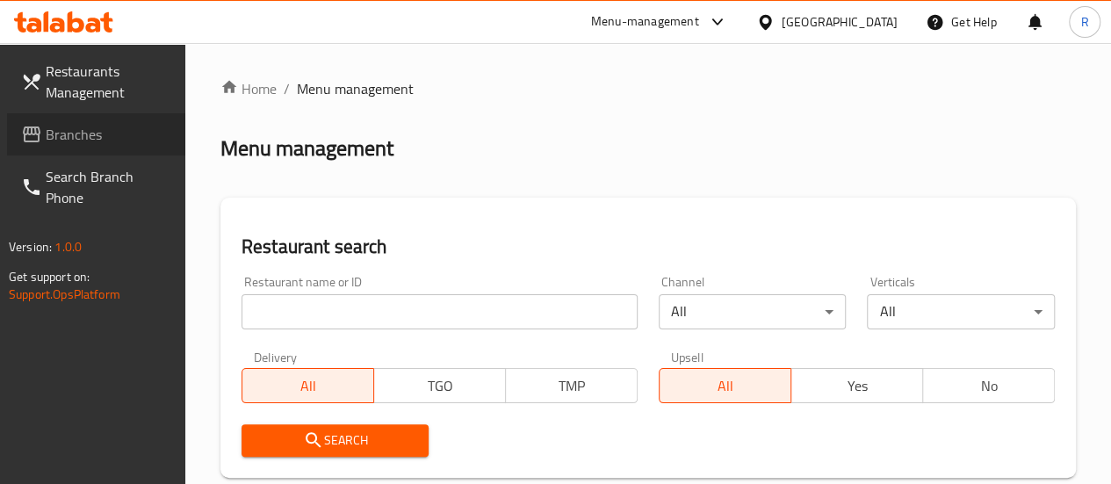
click at [74, 138] on span "Branches" at bounding box center [109, 134] width 126 height 21
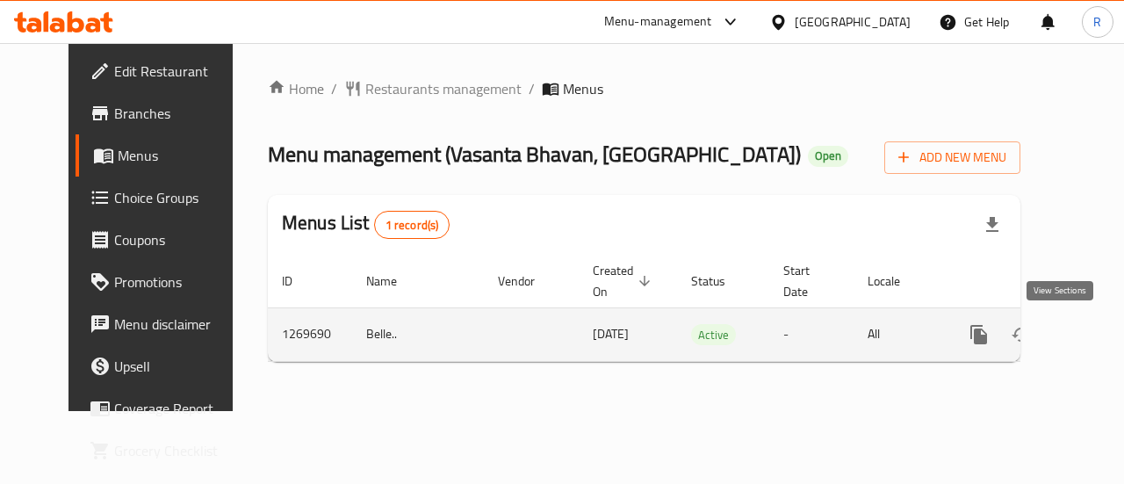
click at [1095, 337] on icon "enhanced table" at bounding box center [1105, 334] width 21 height 21
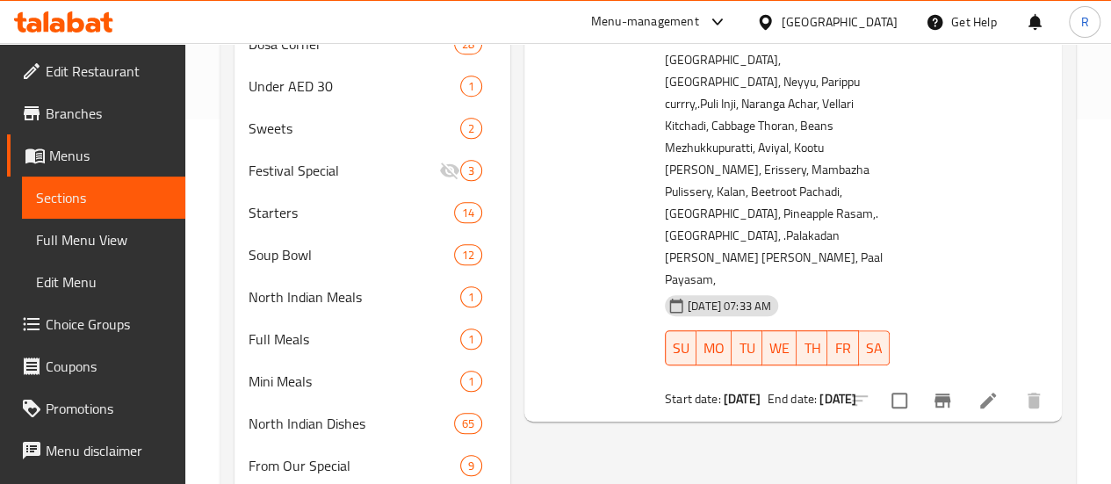
scroll to position [377, 0]
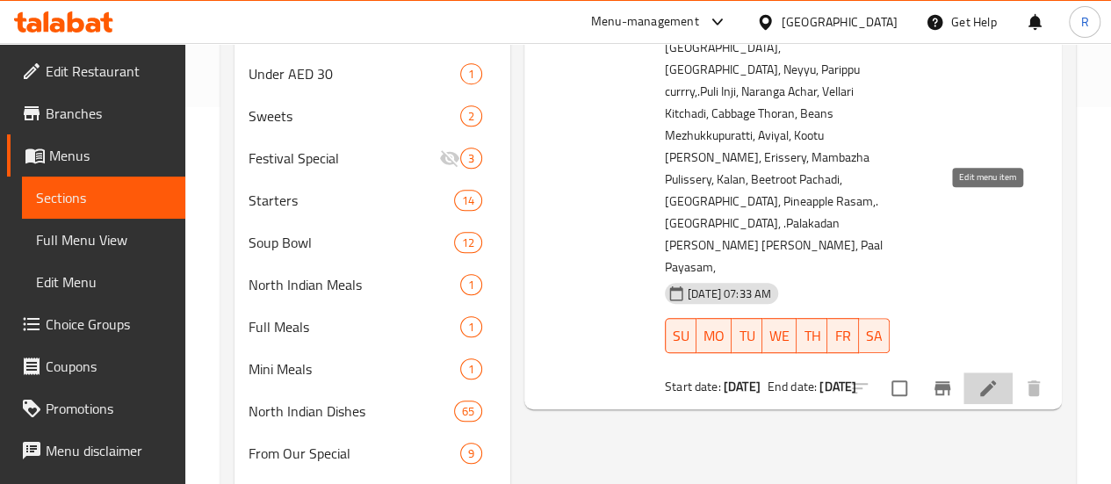
click at [998, 372] on li at bounding box center [987, 388] width 49 height 32
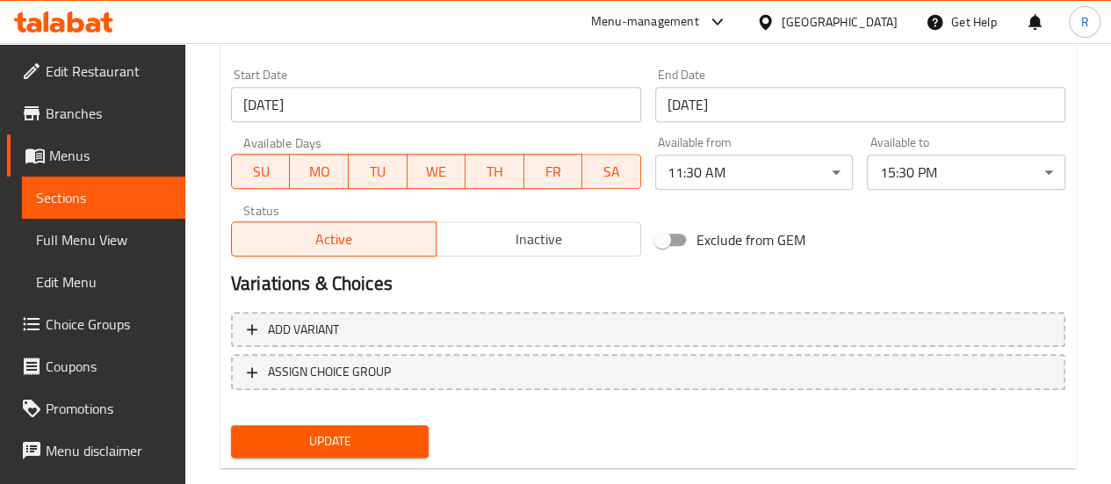
scroll to position [744, 0]
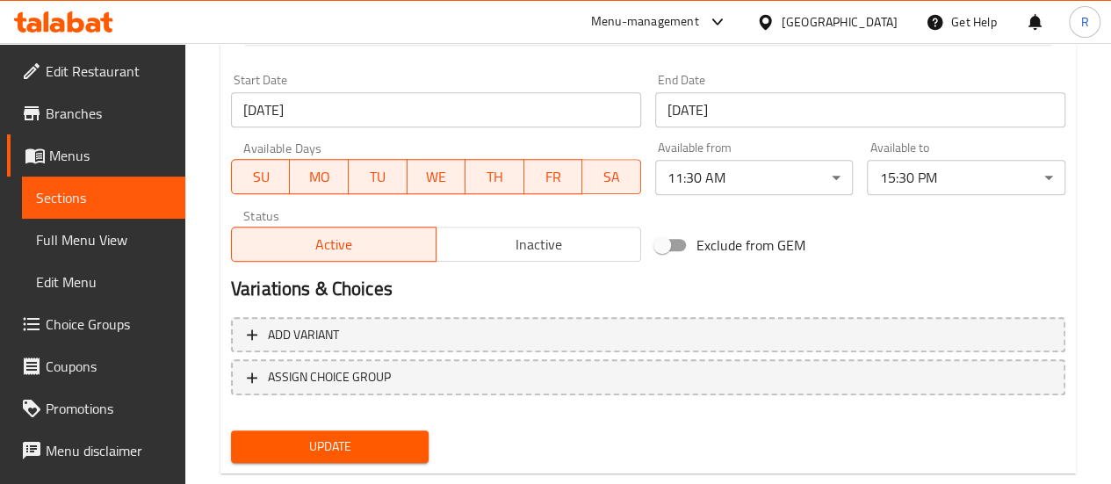
click at [541, 239] on span "Inactive" at bounding box center [538, 244] width 191 height 25
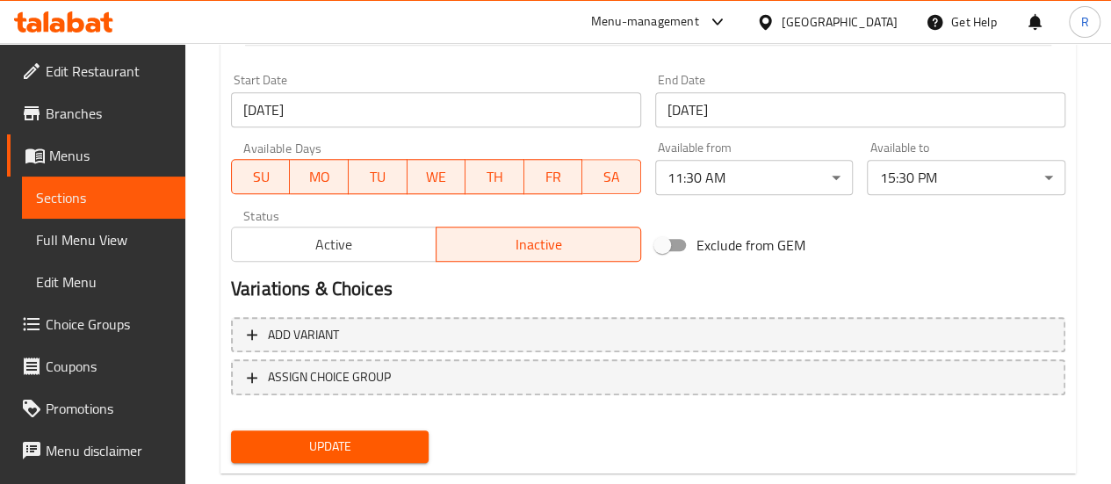
click at [379, 454] on span "Update" at bounding box center [330, 447] width 170 height 22
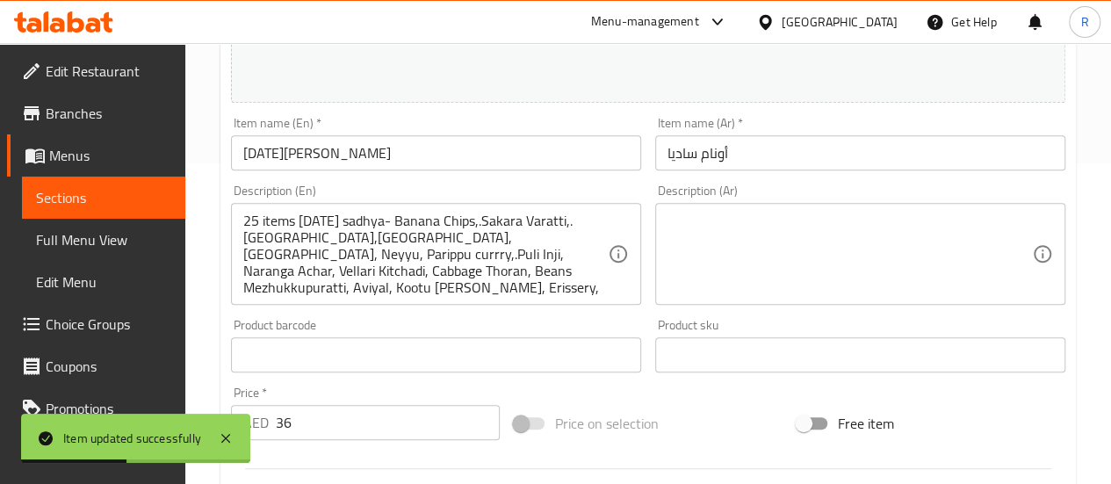
scroll to position [0, 0]
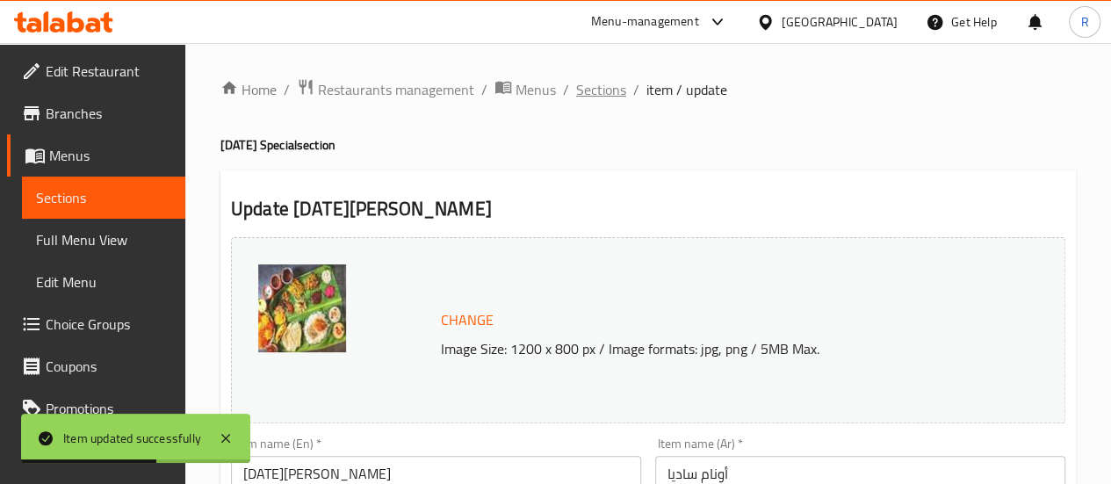
click at [612, 97] on span "Sections" at bounding box center [601, 89] width 50 height 21
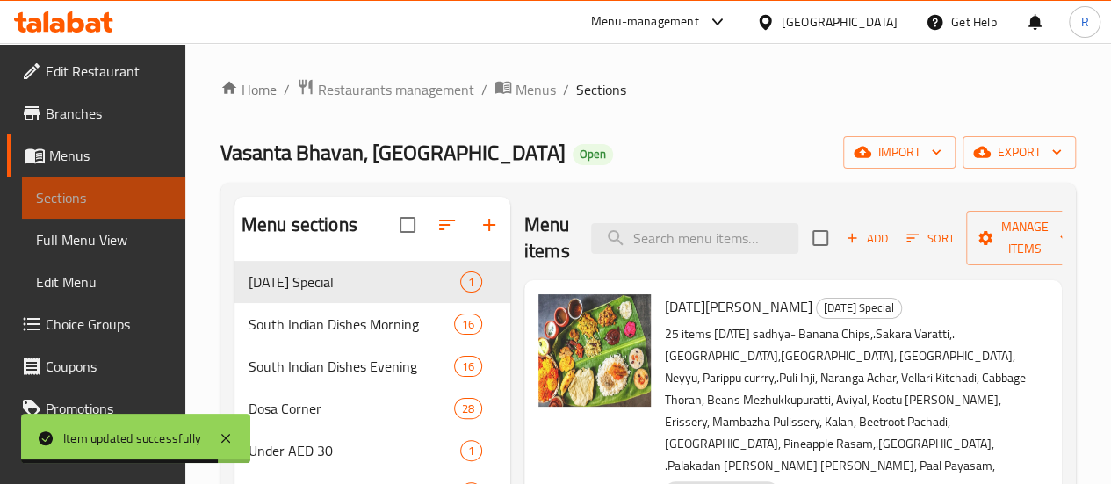
click at [126, 210] on link "Sections" at bounding box center [103, 198] width 163 height 42
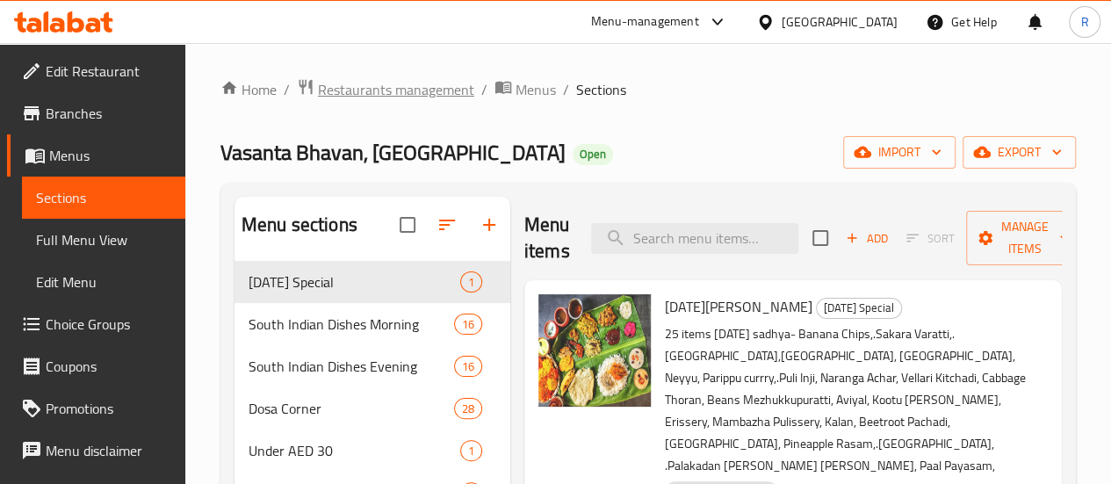
click at [426, 97] on span "Restaurants management" at bounding box center [396, 89] width 156 height 21
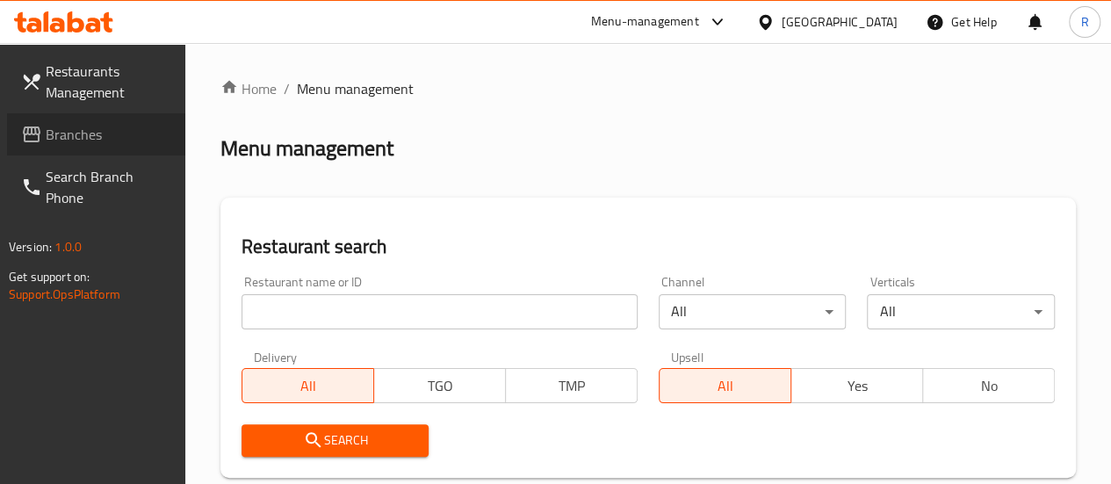
click at [76, 138] on span "Branches" at bounding box center [109, 134] width 126 height 21
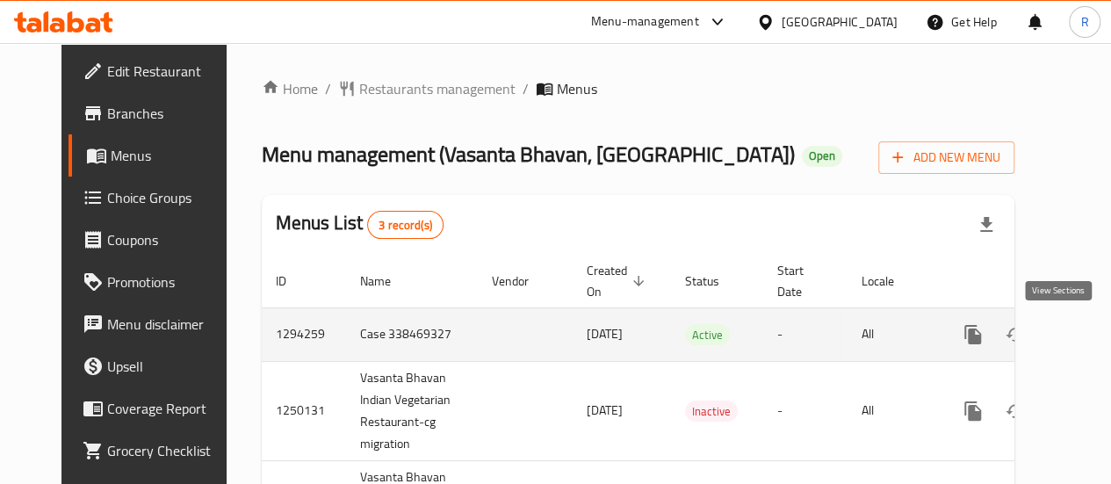
click at [1089, 327] on icon "enhanced table" at bounding box center [1099, 334] width 21 height 21
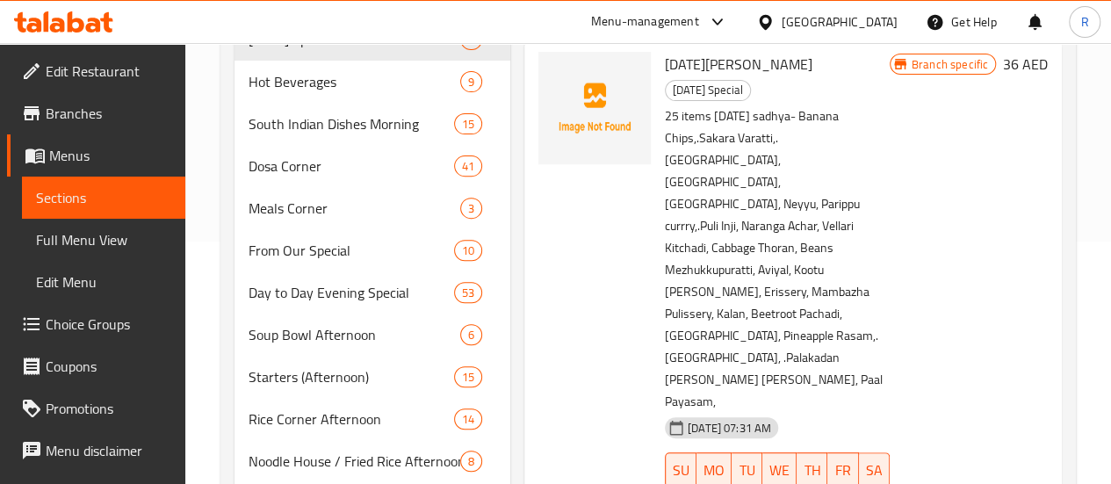
scroll to position [244, 0]
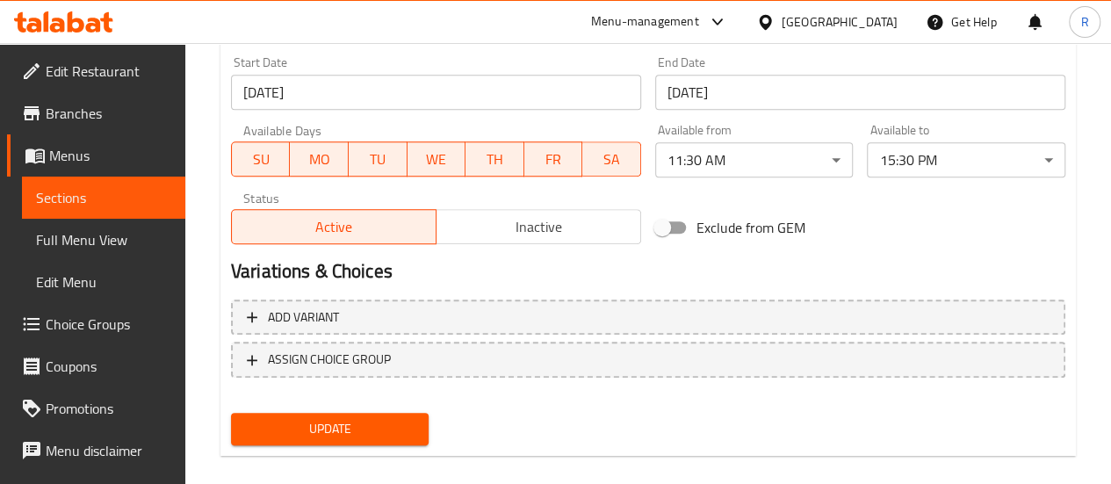
scroll to position [743, 0]
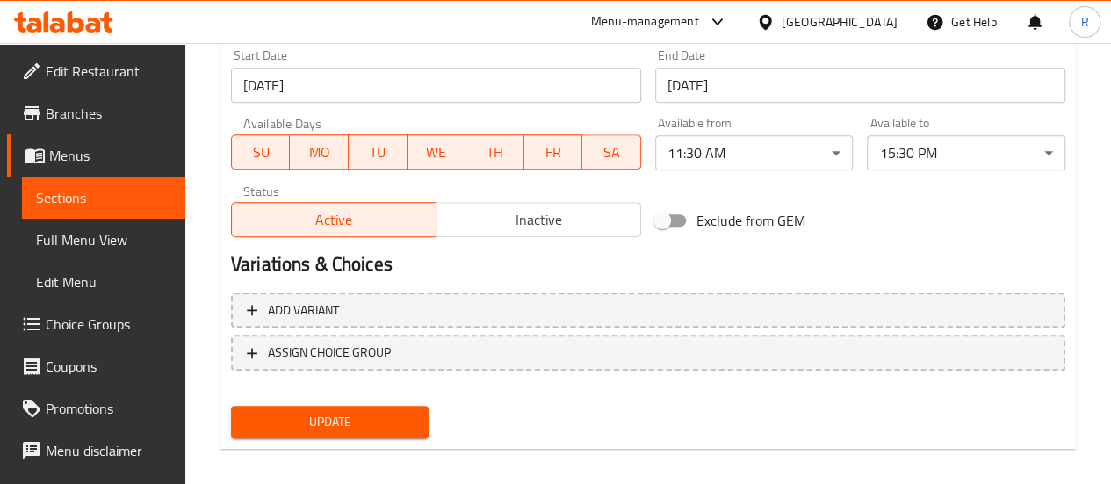
click at [560, 216] on span "Inactive" at bounding box center [538, 219] width 191 height 25
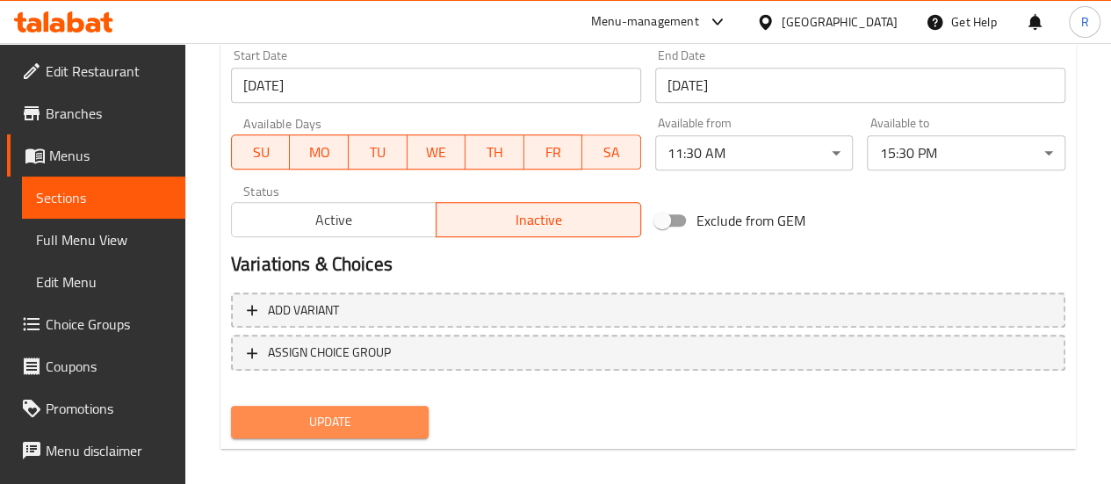
click at [373, 417] on span "Update" at bounding box center [330, 422] width 170 height 22
